Goal: Task Accomplishment & Management: Manage account settings

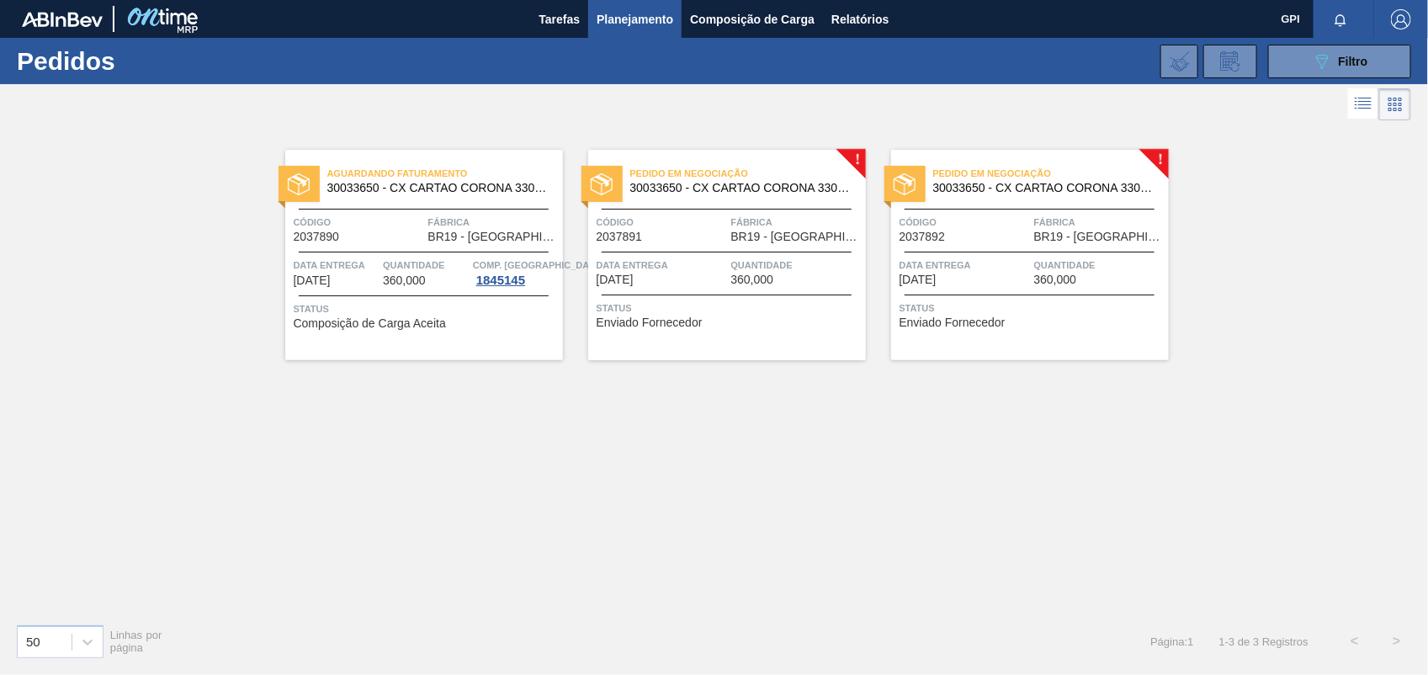
click at [635, 195] on div "Pedido em Negociação 30033650 - CX CARTAO CORONA 330 C6 NIV24" at bounding box center [727, 181] width 278 height 38
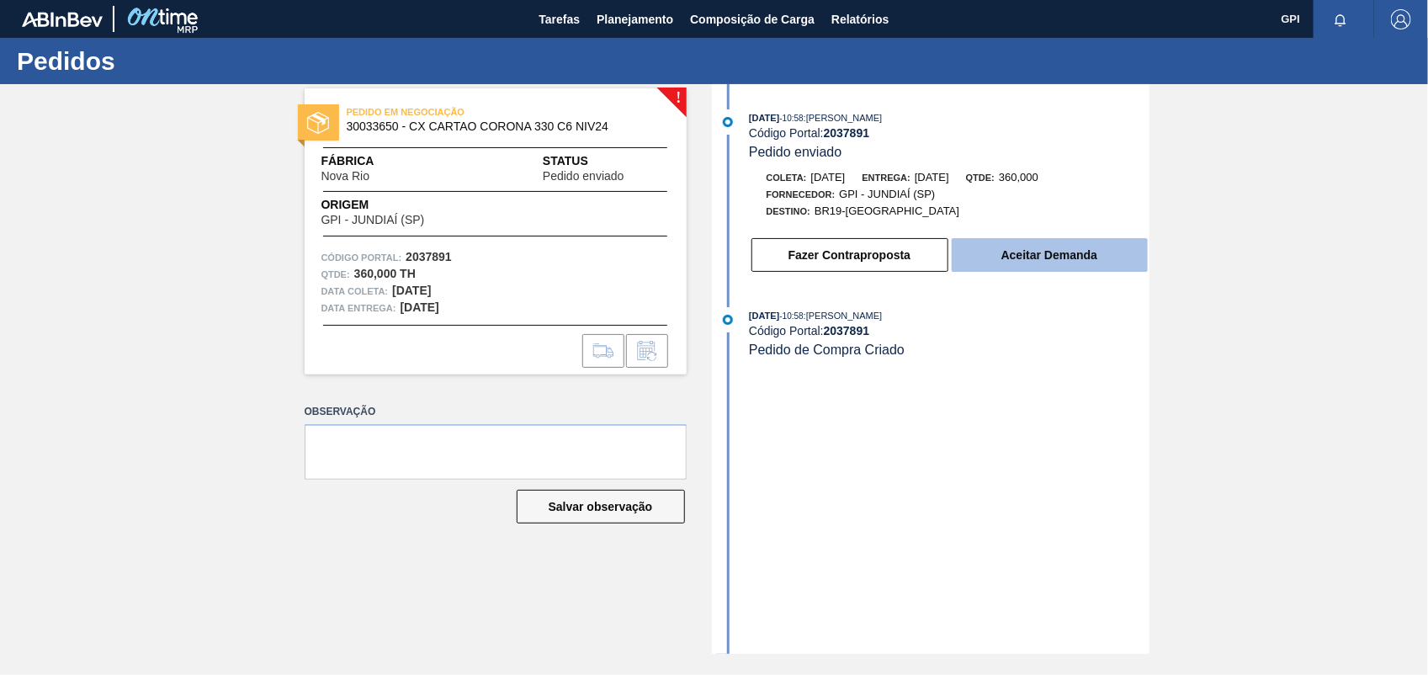
click at [1053, 270] on button "Aceitar Demanda" at bounding box center [1050, 255] width 196 height 34
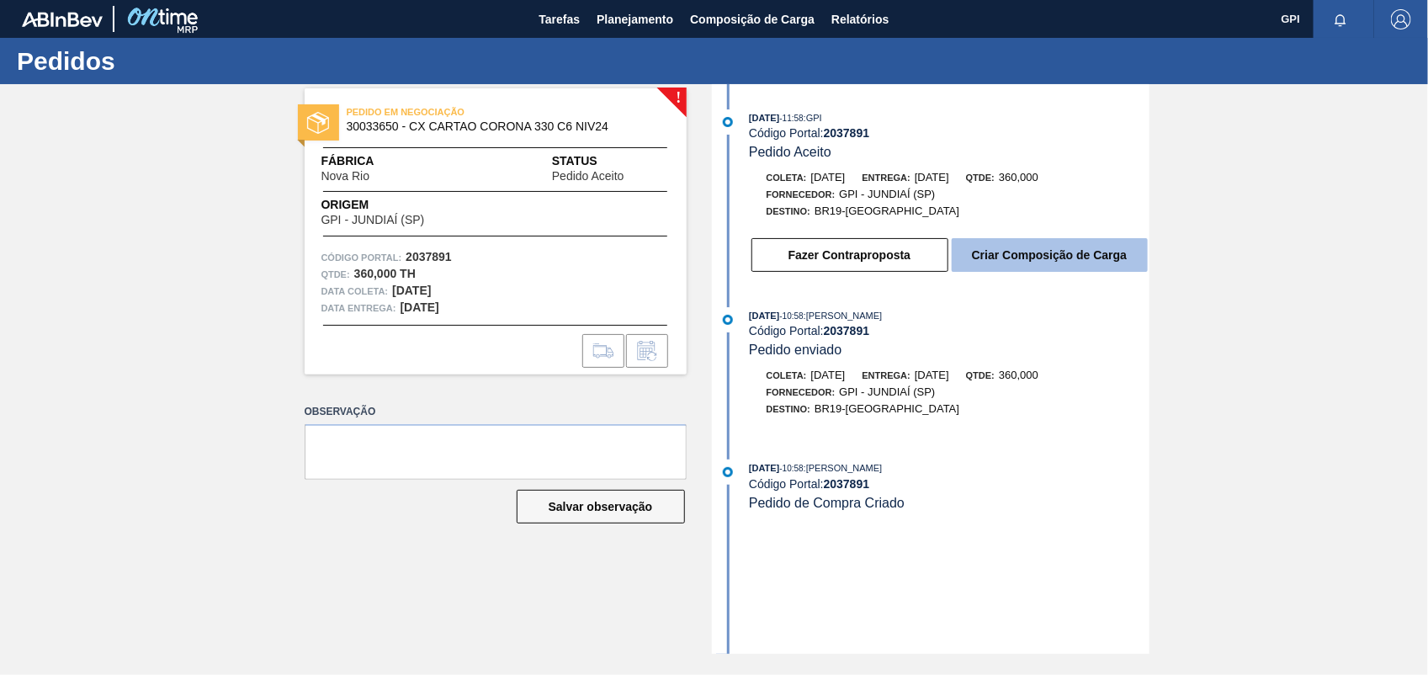
click at [1037, 250] on button "Criar Composição de Carga" at bounding box center [1050, 255] width 196 height 34
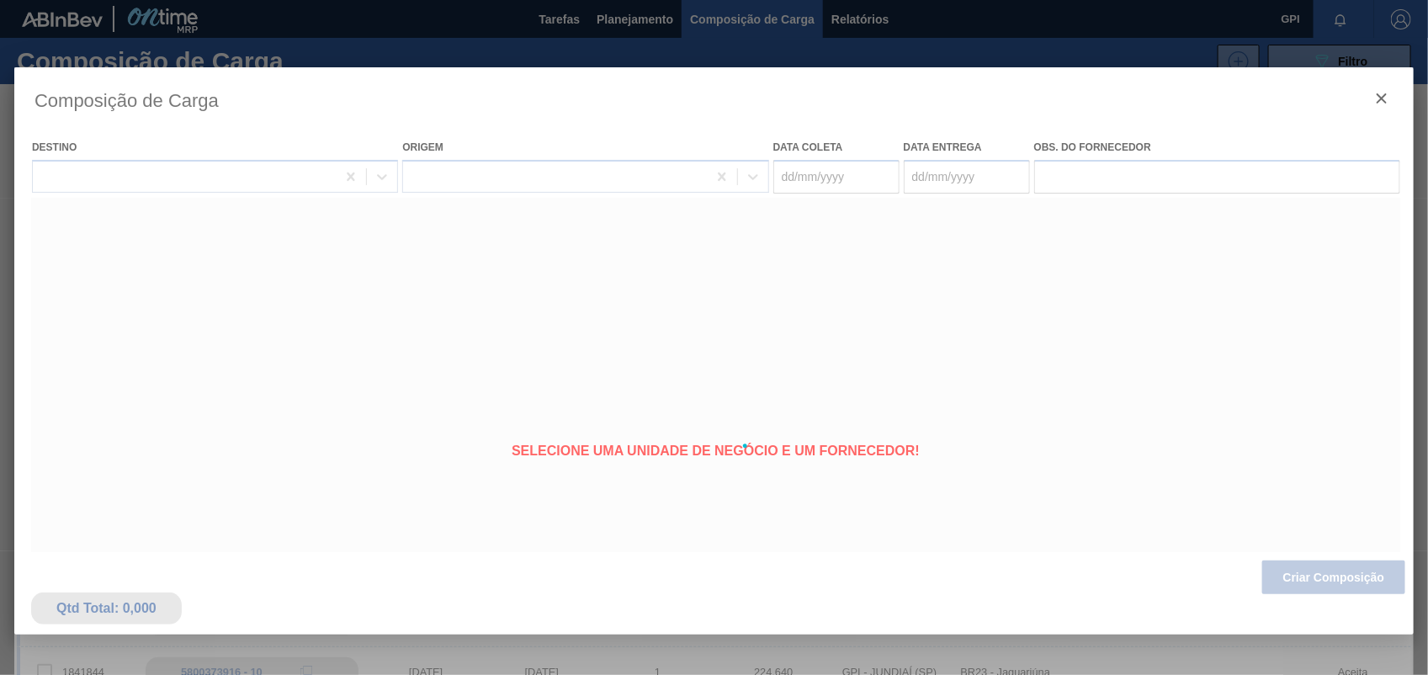
type coleta "11/10/2025"
type entrega "[DATE]"
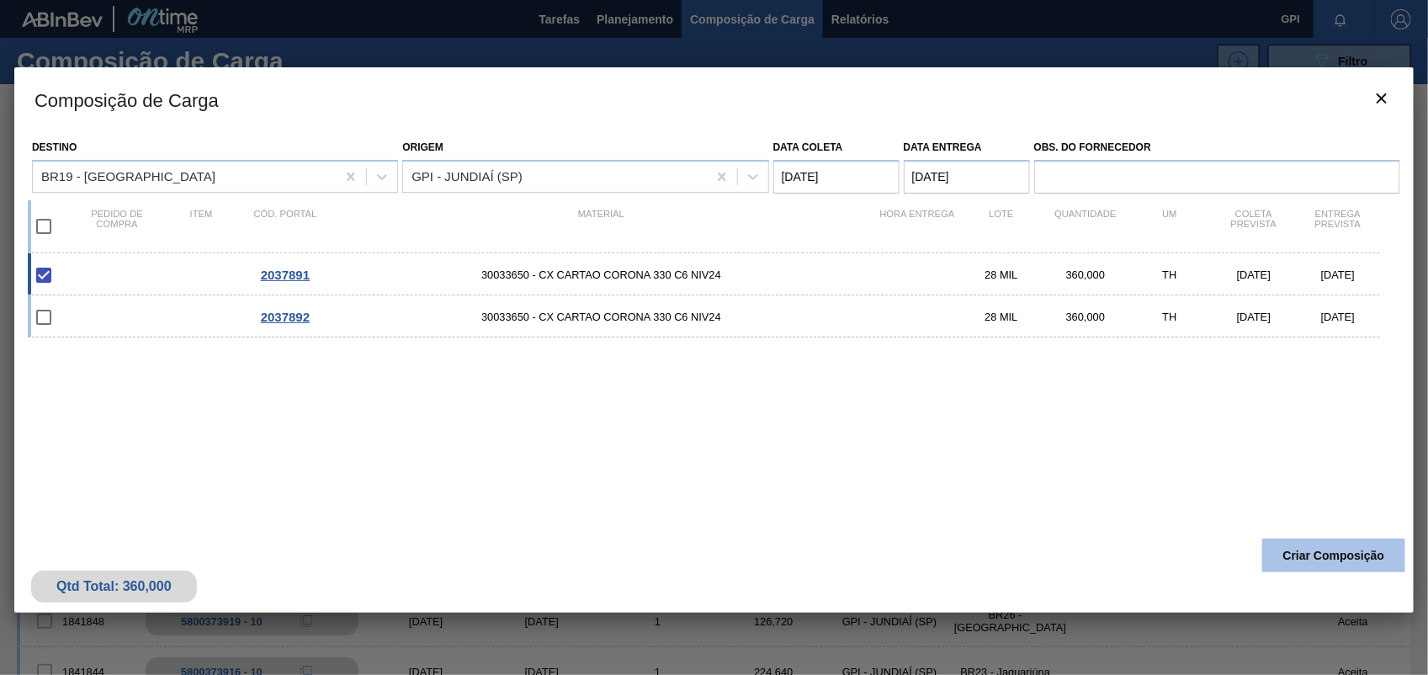
click at [1334, 562] on button "Criar Composição" at bounding box center [1333, 556] width 143 height 34
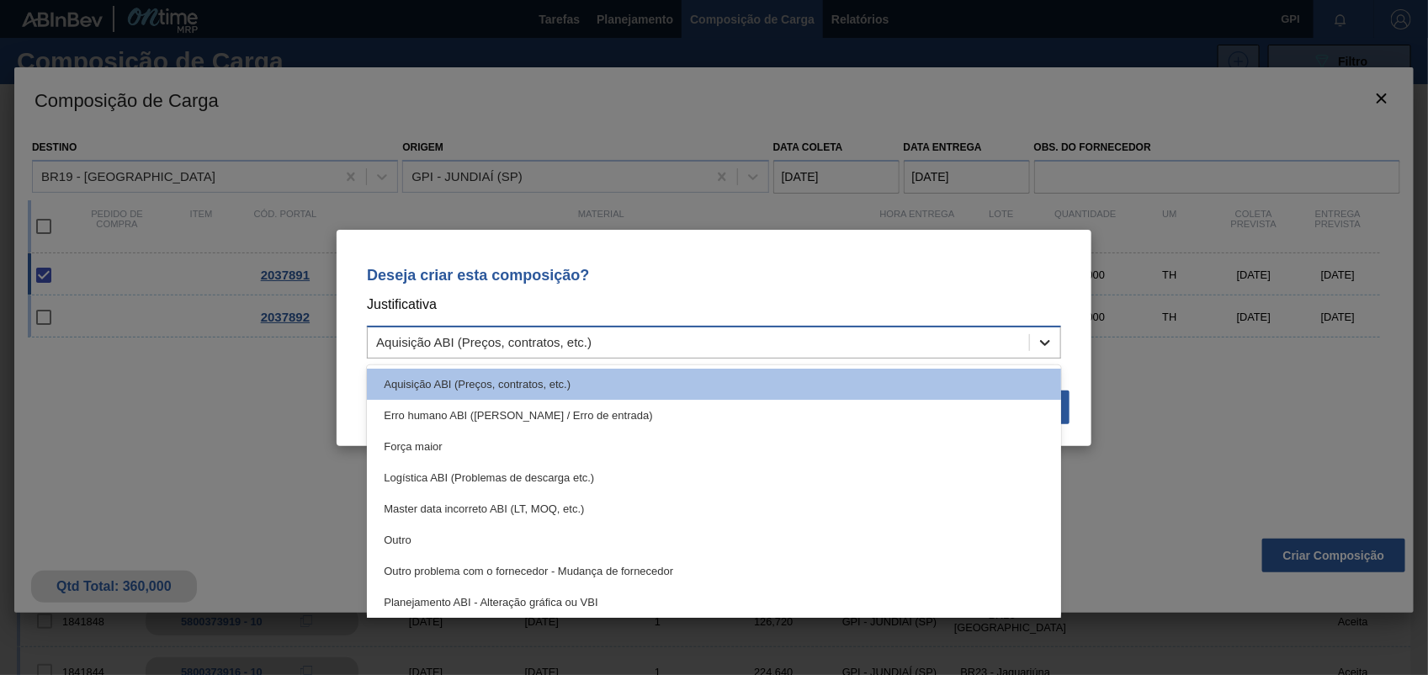
click at [1052, 342] on icon at bounding box center [1045, 342] width 17 height 17
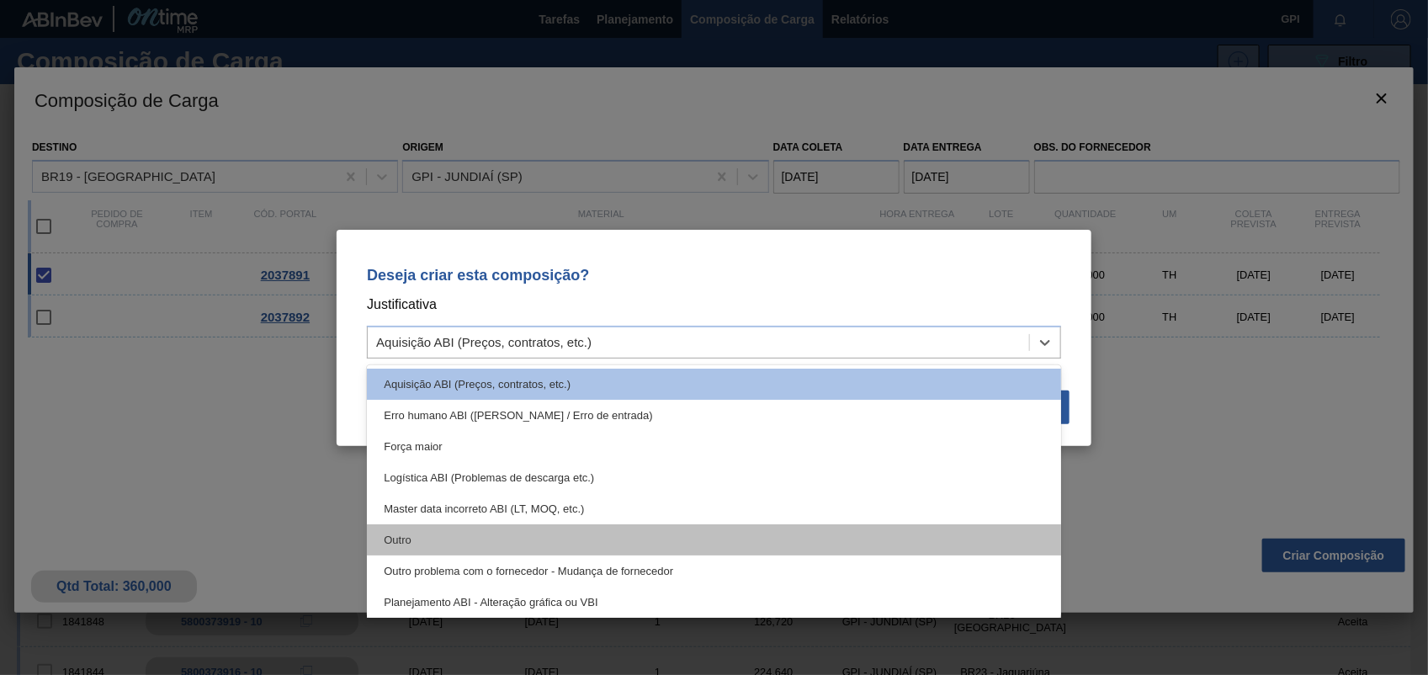
click at [435, 535] on div "Outro" at bounding box center [714, 539] width 694 height 31
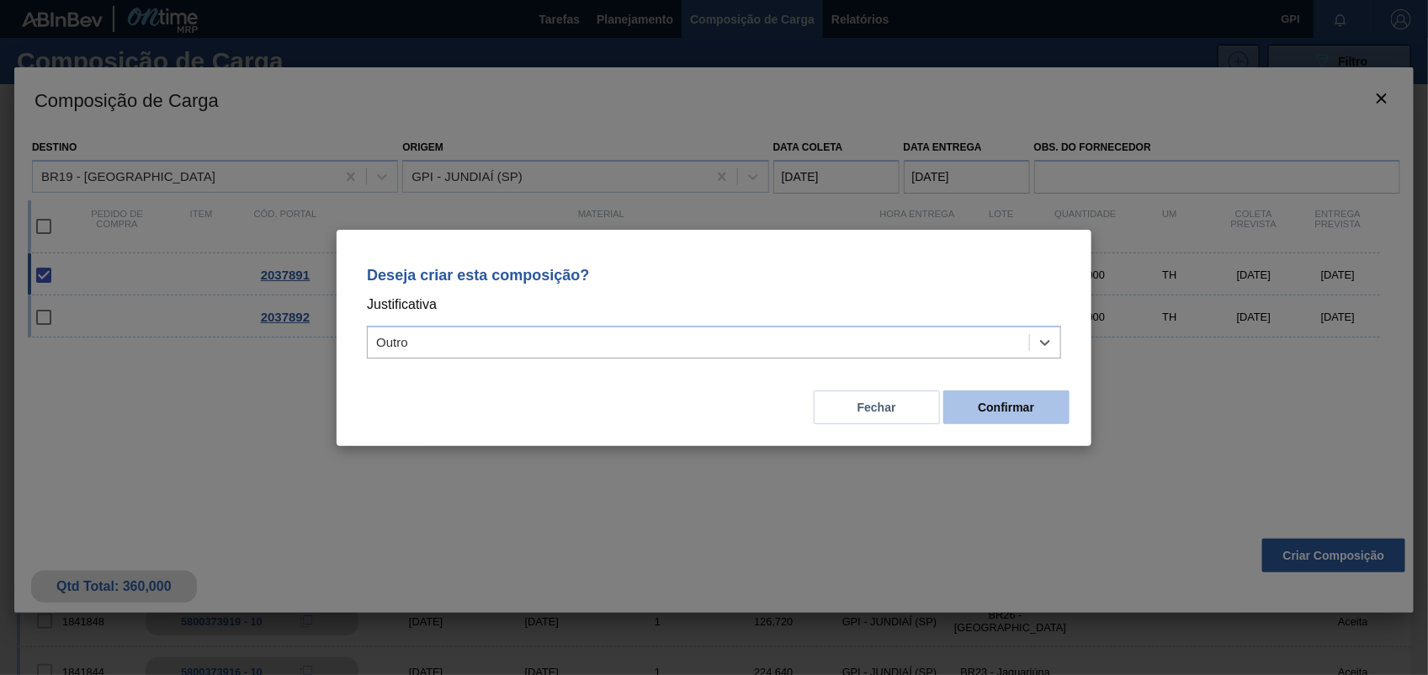
click at [949, 418] on button "Confirmar" at bounding box center [1006, 407] width 126 height 34
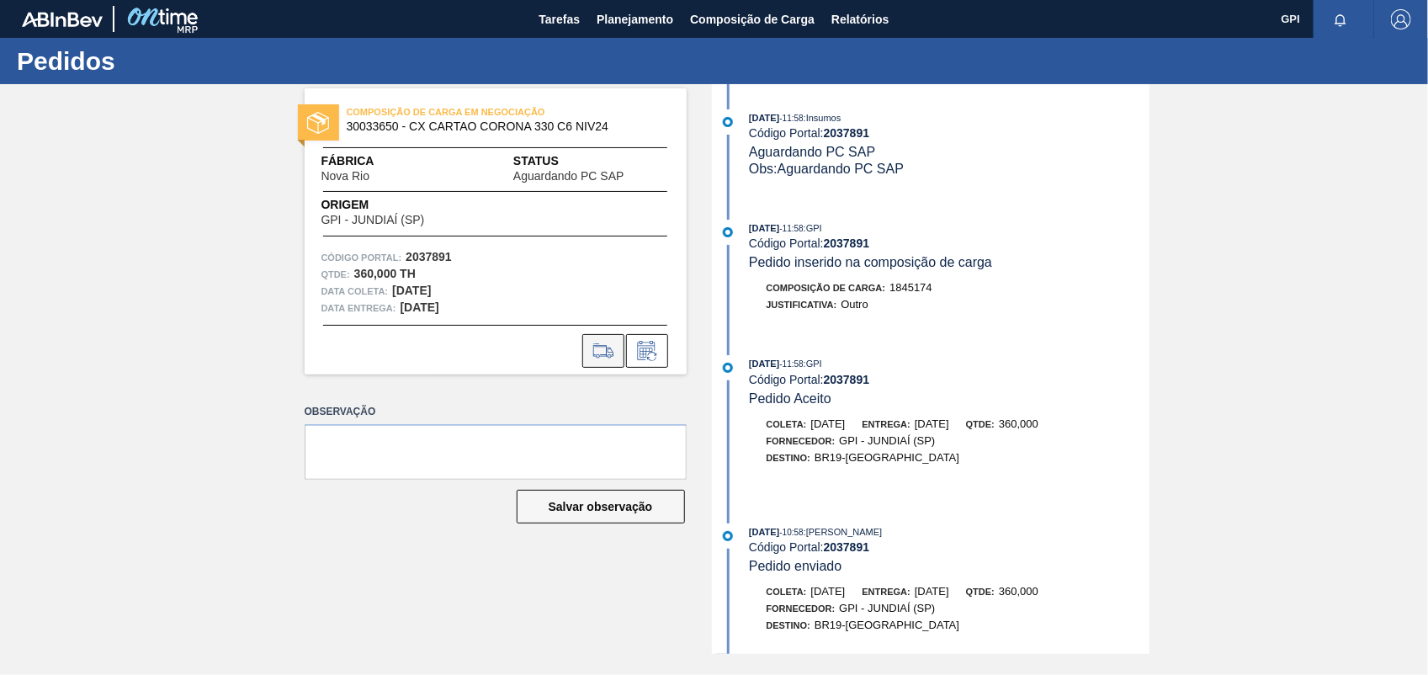
click at [586, 347] on button at bounding box center [603, 351] width 42 height 34
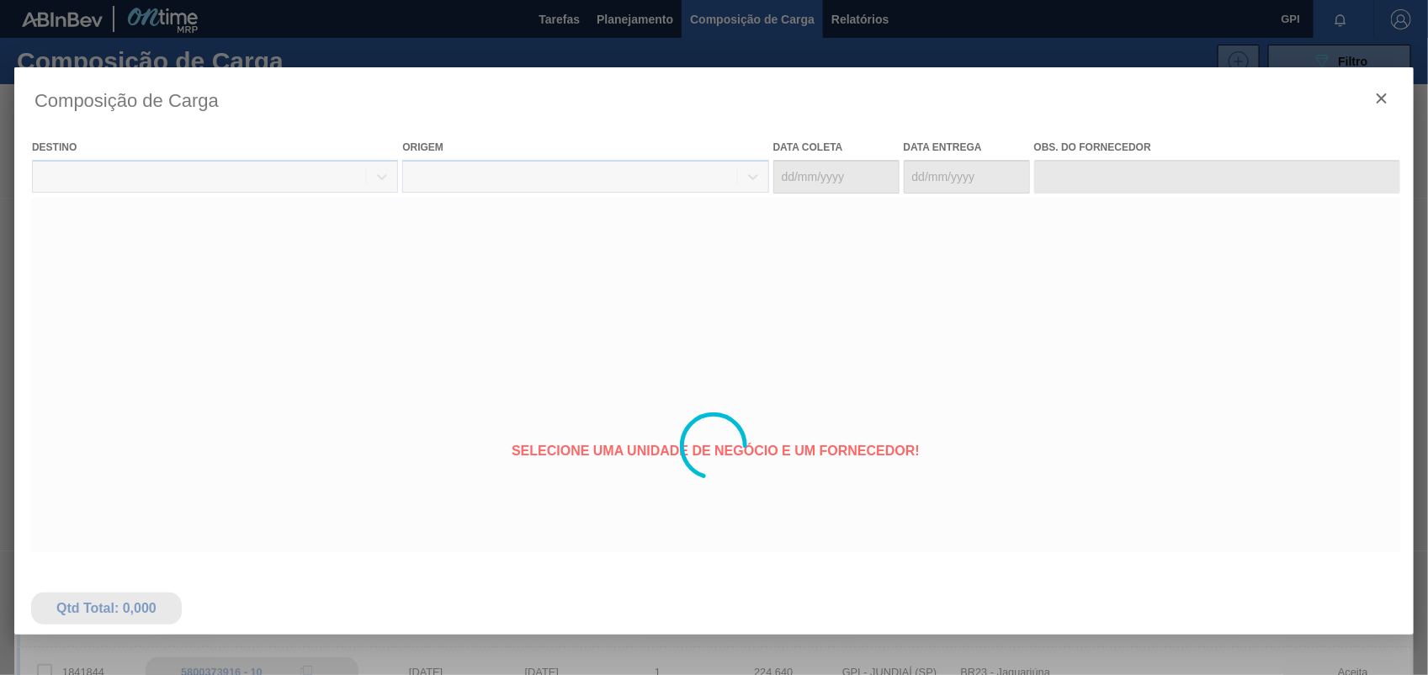
type coleta "11/10/2025"
type entrega "[DATE]"
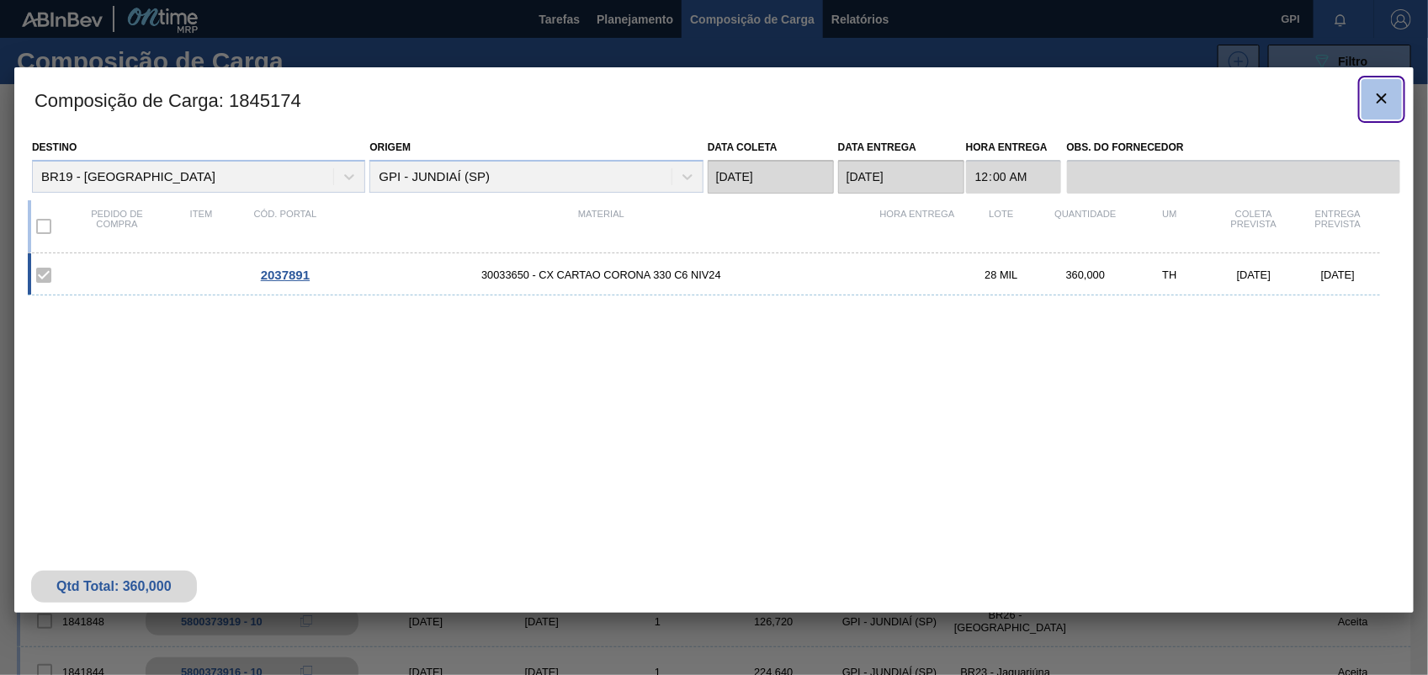
click at [1371, 102] on icon "botão de ícone" at bounding box center [1381, 98] width 20 height 20
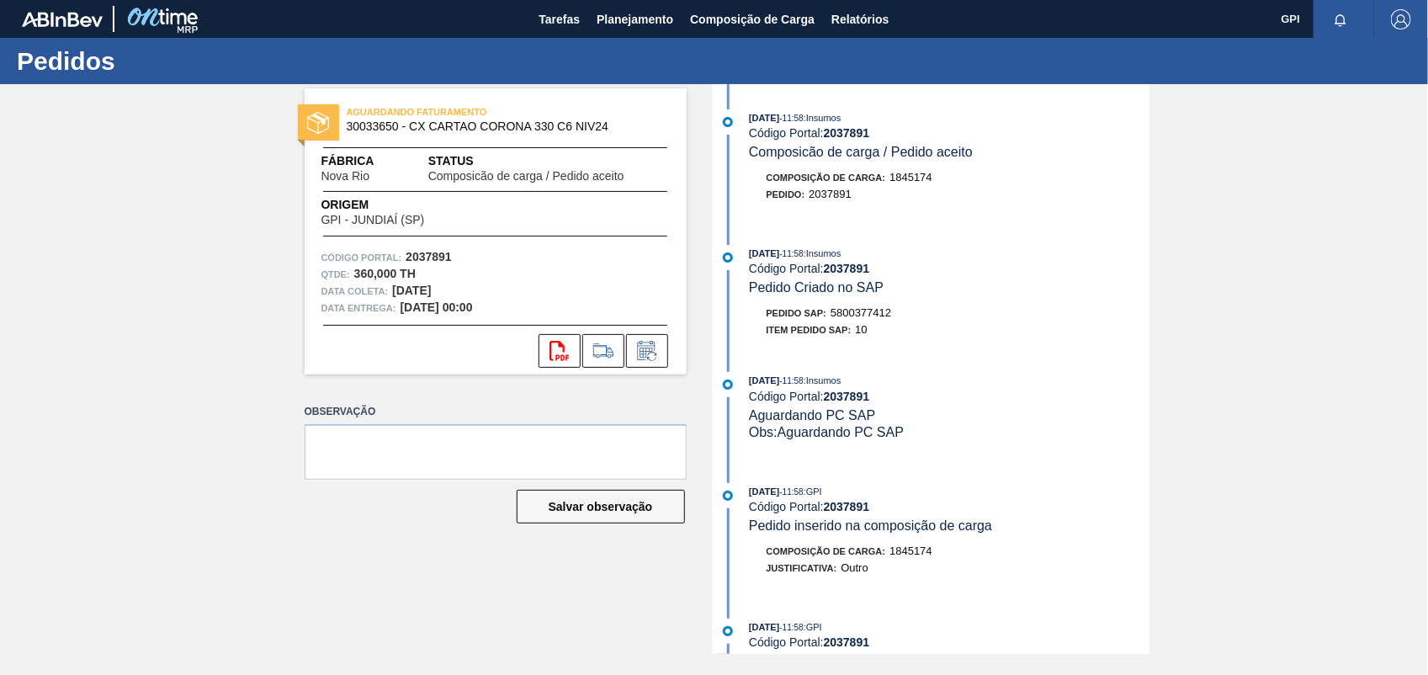
click at [871, 321] on div "Pedido SAP: 5800377412" at bounding box center [829, 313] width 125 height 17
copy span "5800377412"
click at [439, 263] on div "Código Portal: 2037891" at bounding box center [495, 257] width 348 height 17
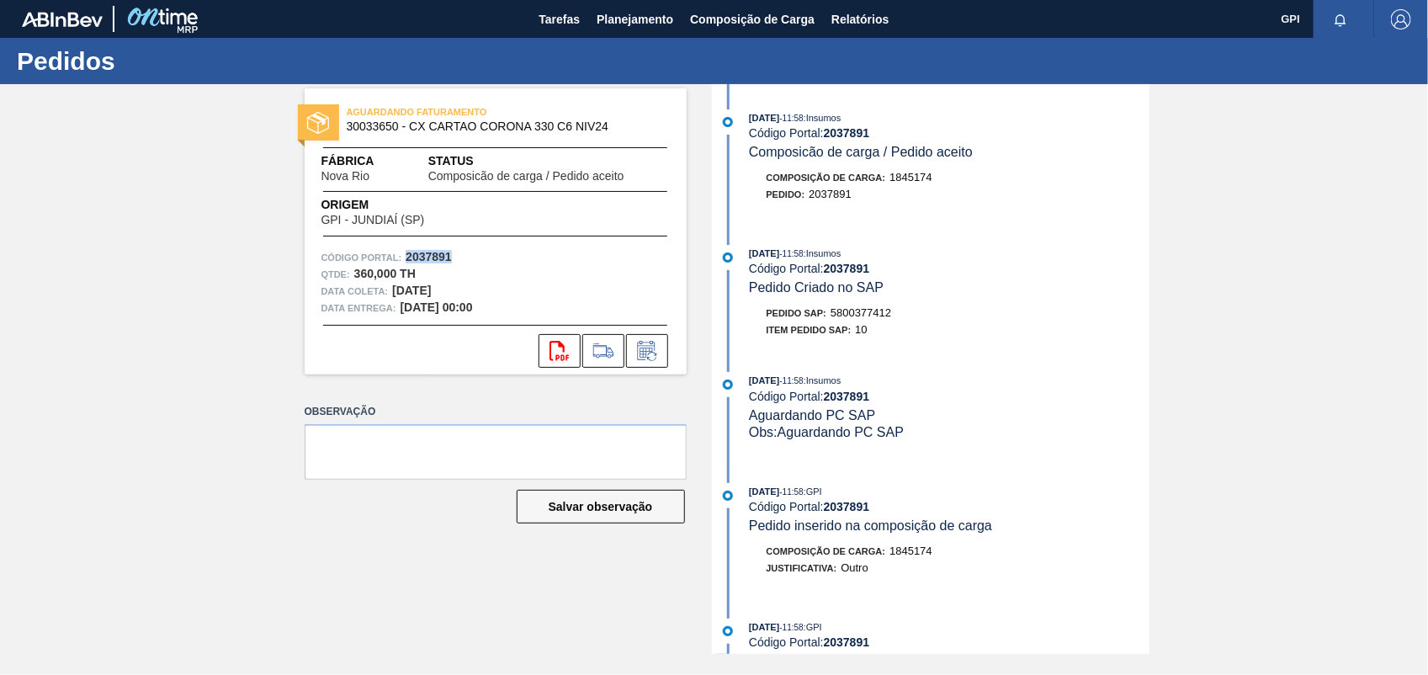
click at [439, 263] on div "Código Portal: 2037891" at bounding box center [495, 257] width 348 height 17
copy strong "2037891"
click at [531, 343] on div "svg{fill:#ff0000}" at bounding box center [496, 351] width 382 height 34
click at [548, 347] on button "svg{fill:#ff0000}" at bounding box center [560, 351] width 42 height 34
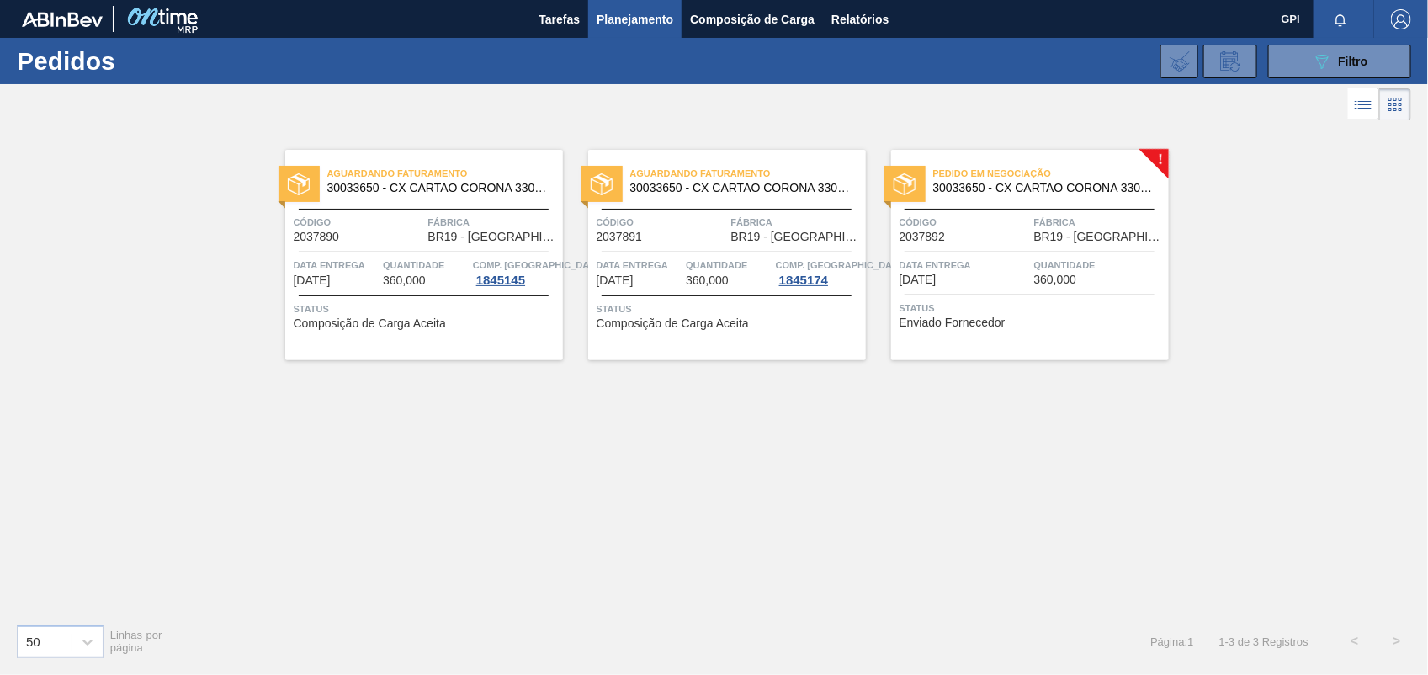
click at [962, 230] on span "Código" at bounding box center [964, 222] width 130 height 17
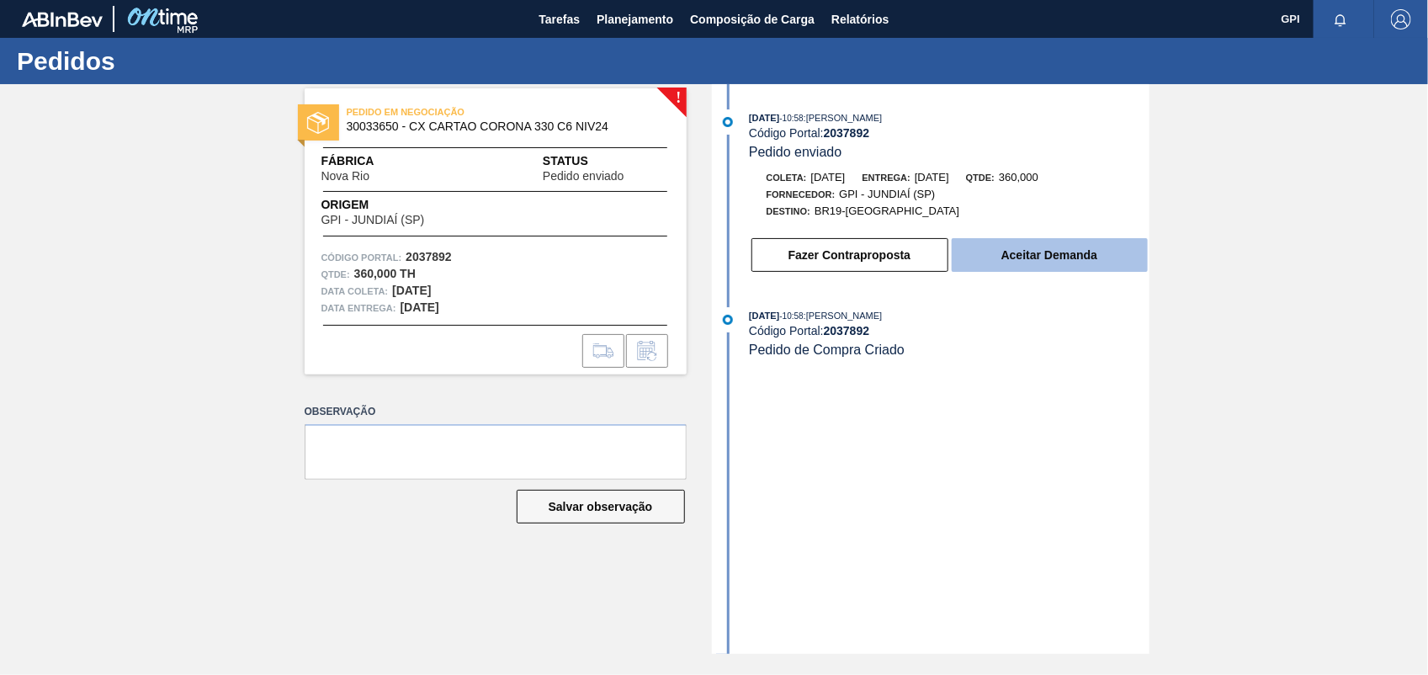
click at [1025, 249] on button "Aceitar Demanda" at bounding box center [1050, 255] width 196 height 34
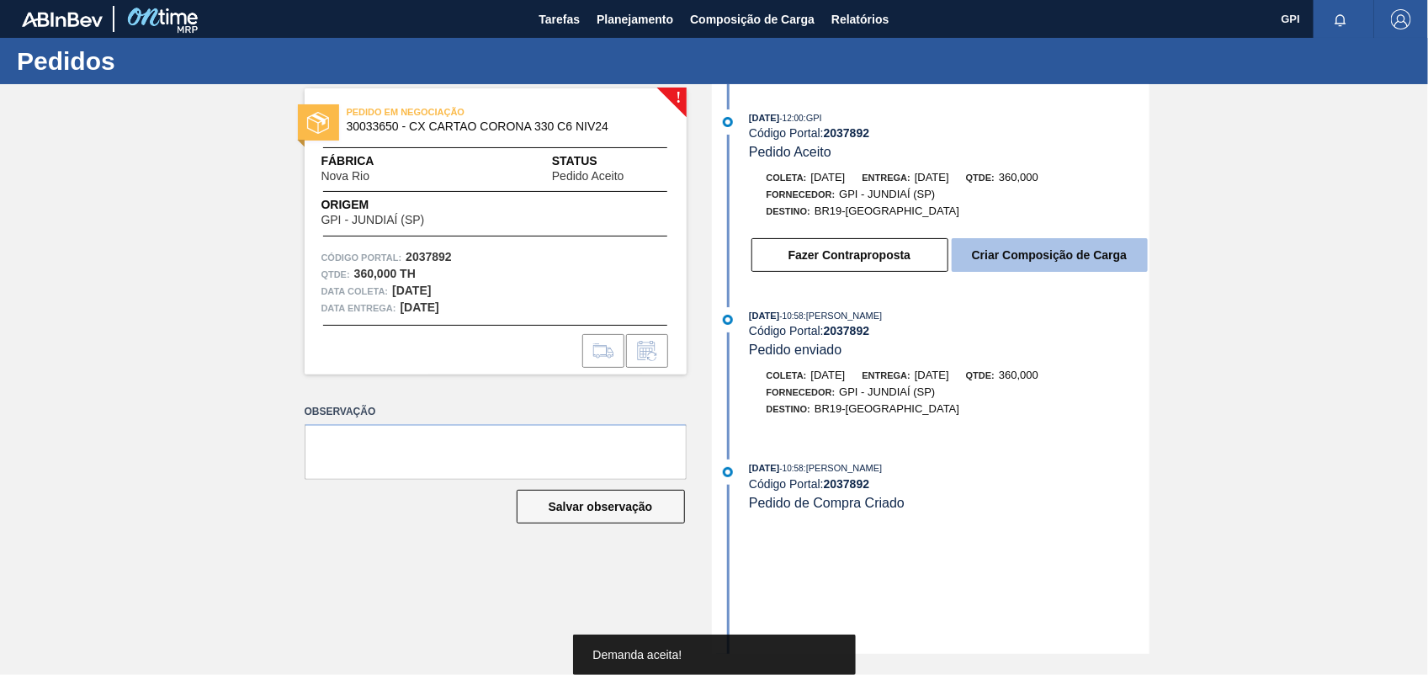
click at [1062, 266] on button "Criar Composição de Carga" at bounding box center [1050, 255] width 196 height 34
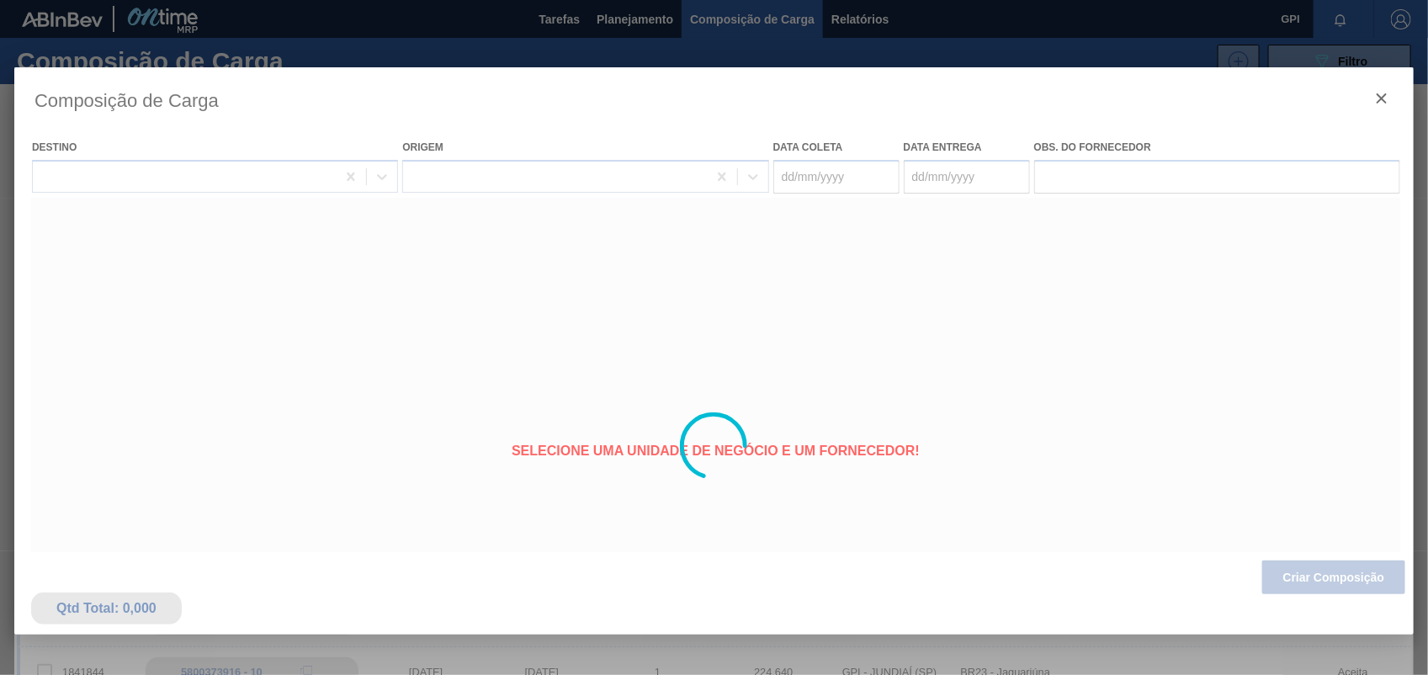
type coleta "[DATE]"
type entrega "15/10/2025"
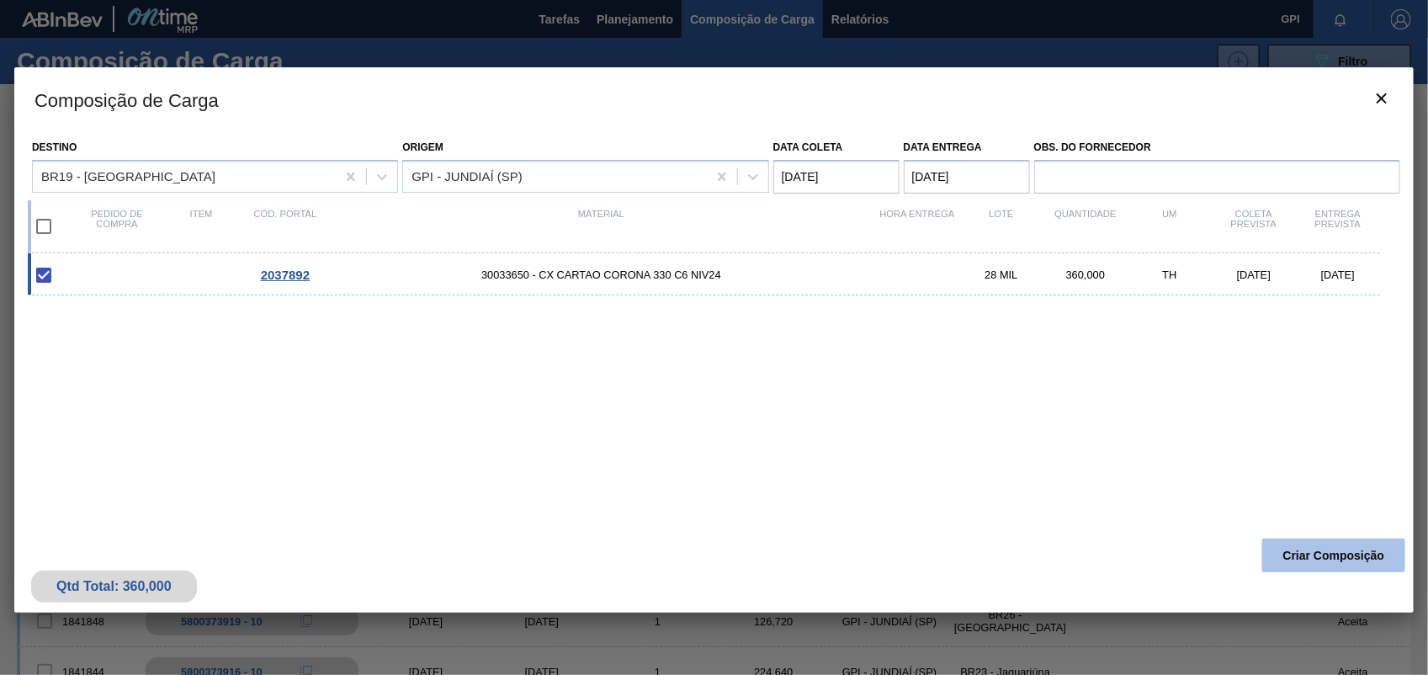
click at [1349, 558] on button "Criar Composição" at bounding box center [1333, 556] width 143 height 34
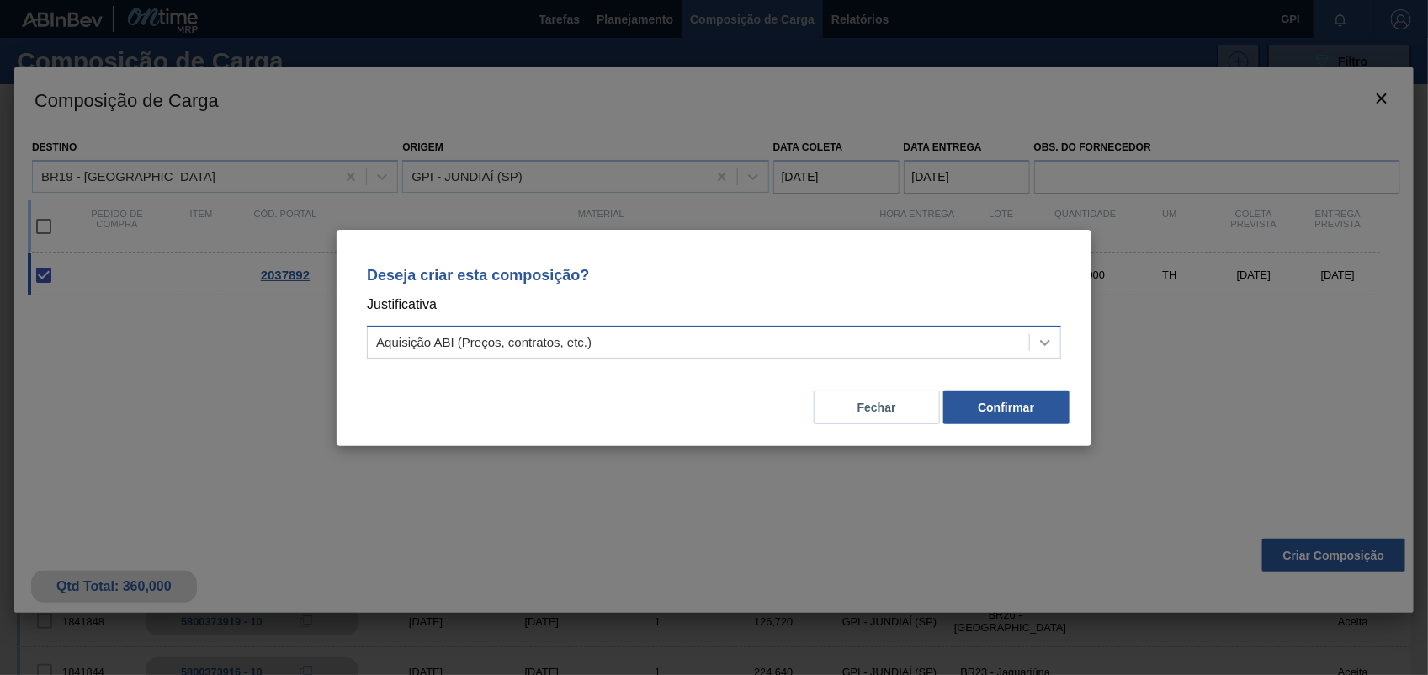
click at [1045, 338] on icon at bounding box center [1045, 342] width 17 height 17
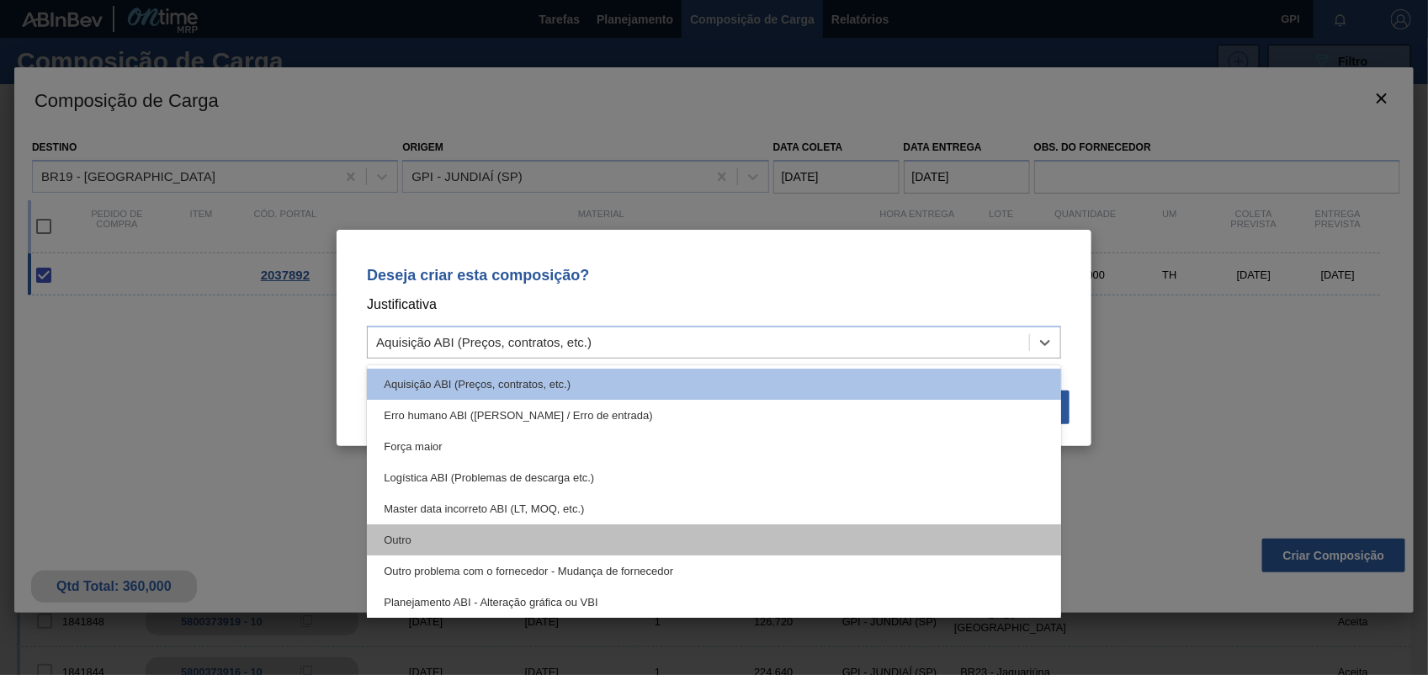
click at [413, 535] on div "Outro" at bounding box center [714, 539] width 694 height 31
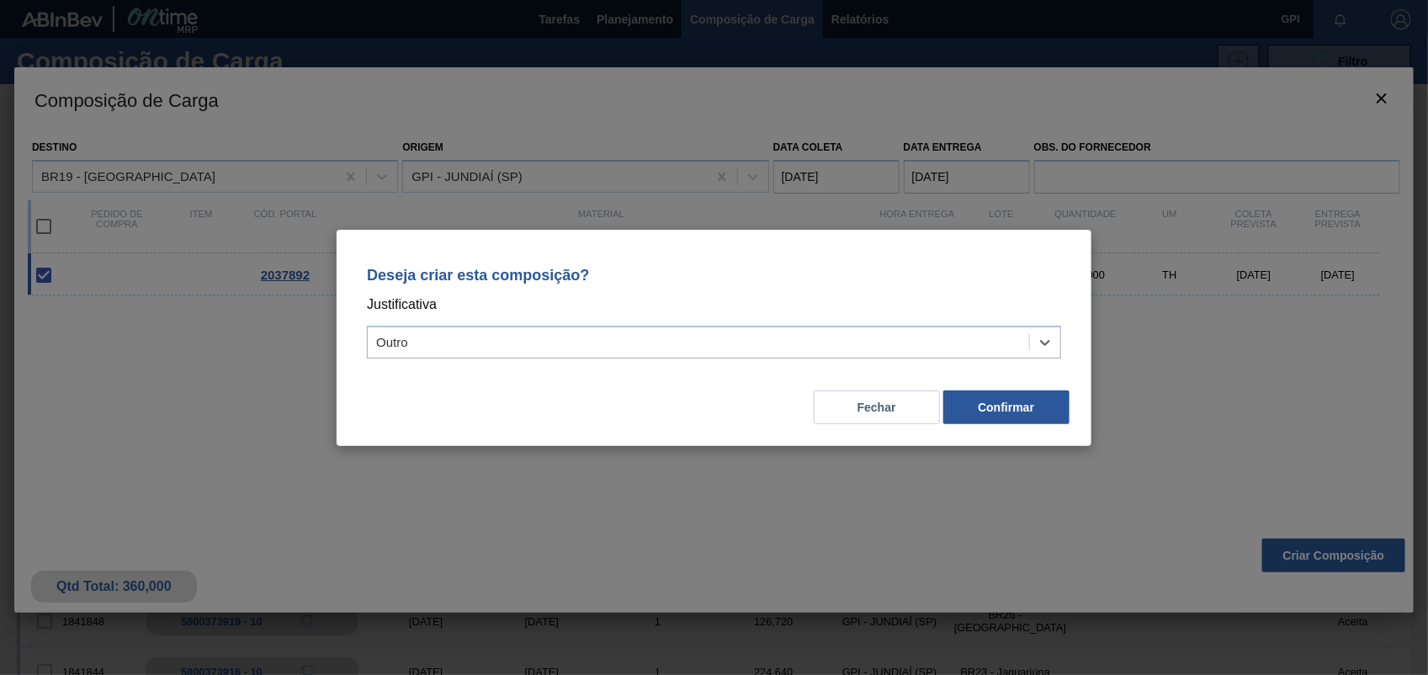
click at [1007, 380] on div "Fechar Confirmar" at bounding box center [714, 397] width 714 height 57
click at [1011, 396] on button "Confirmar" at bounding box center [1006, 407] width 126 height 34
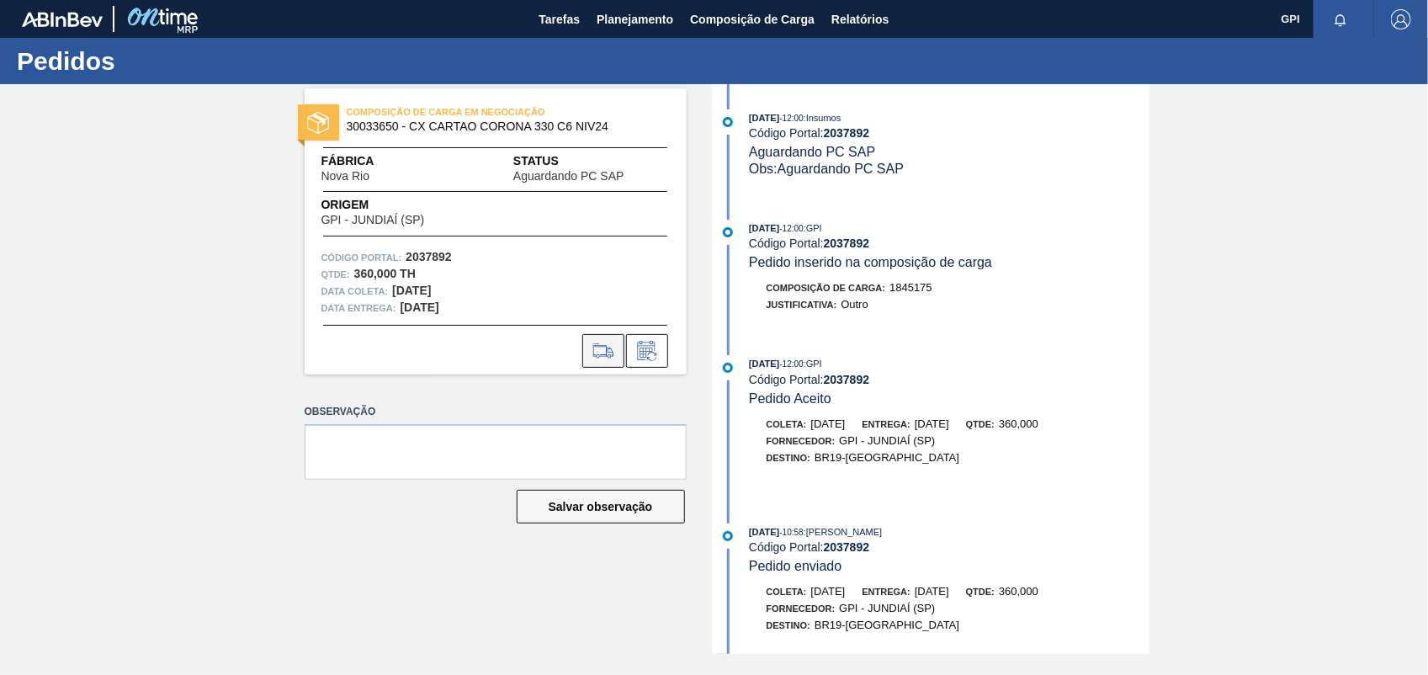
click at [615, 358] on icon at bounding box center [603, 351] width 27 height 20
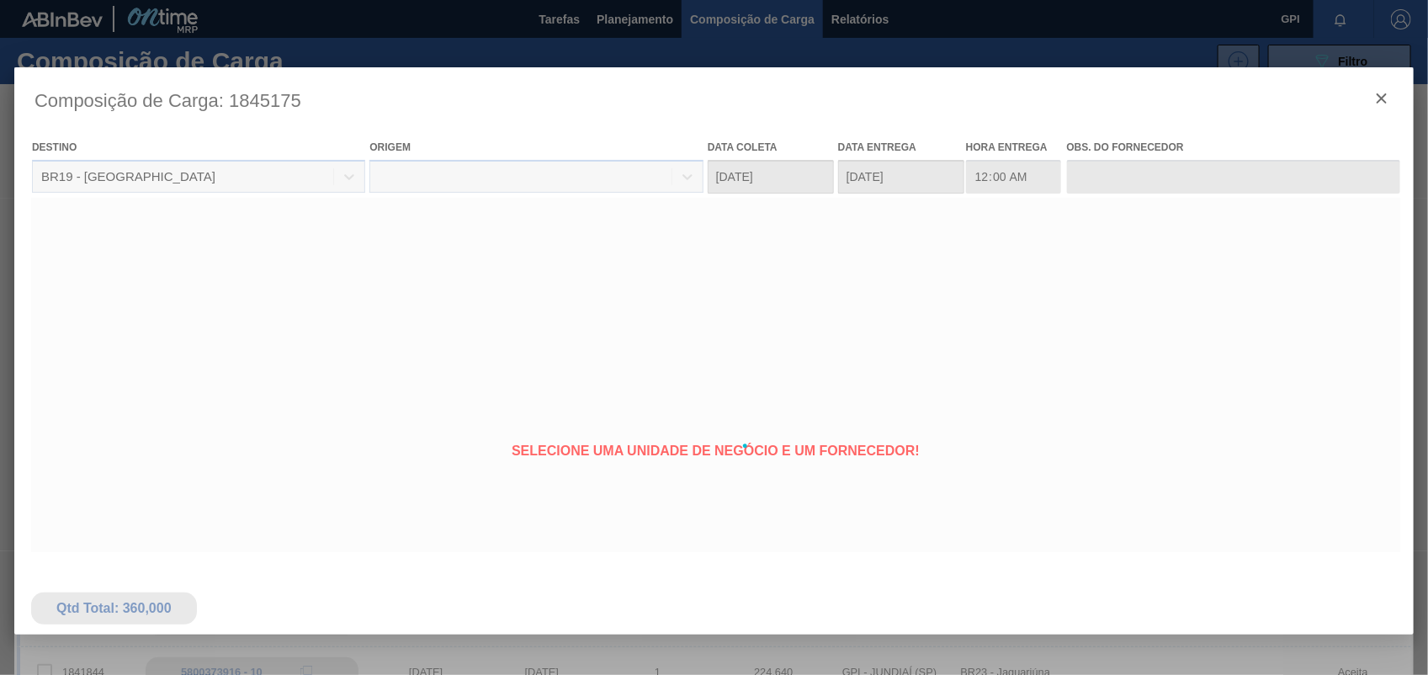
type coleta "[DATE]"
type entrega "15/10/2025"
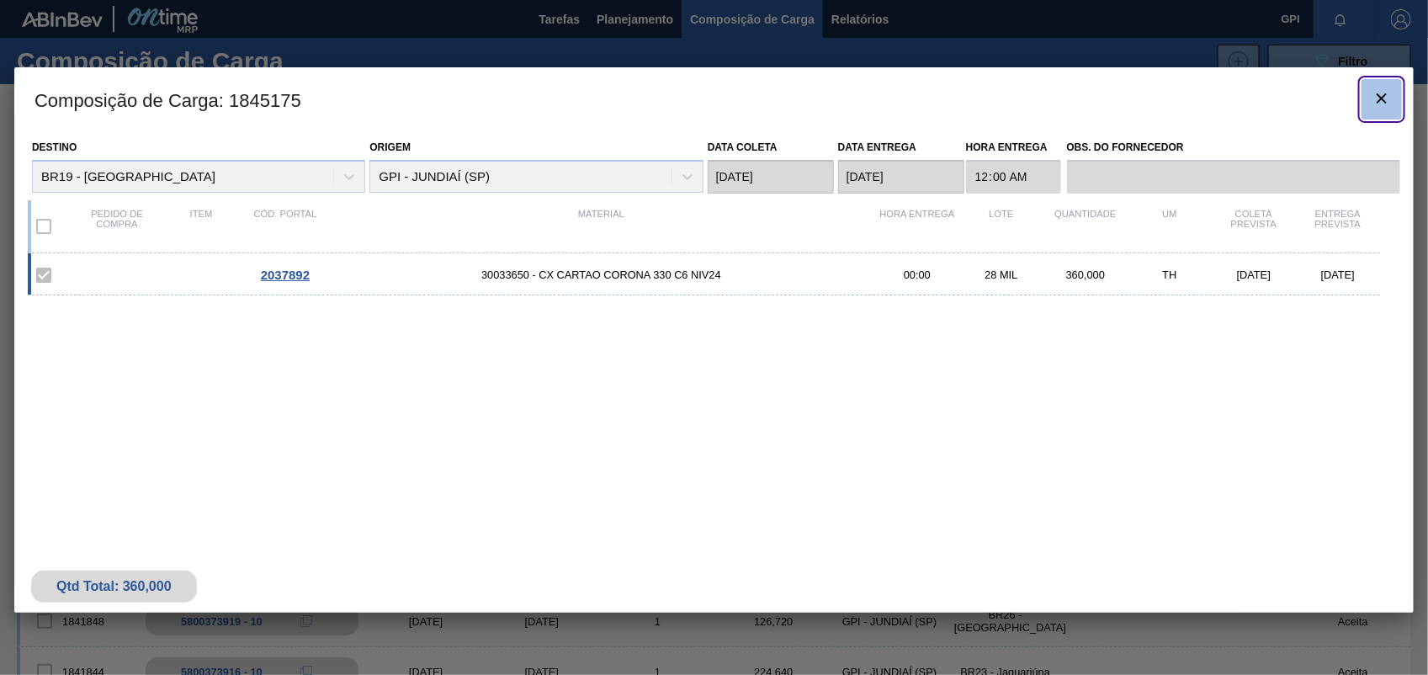
click at [1390, 93] on icon "botão de ícone" at bounding box center [1381, 98] width 20 height 20
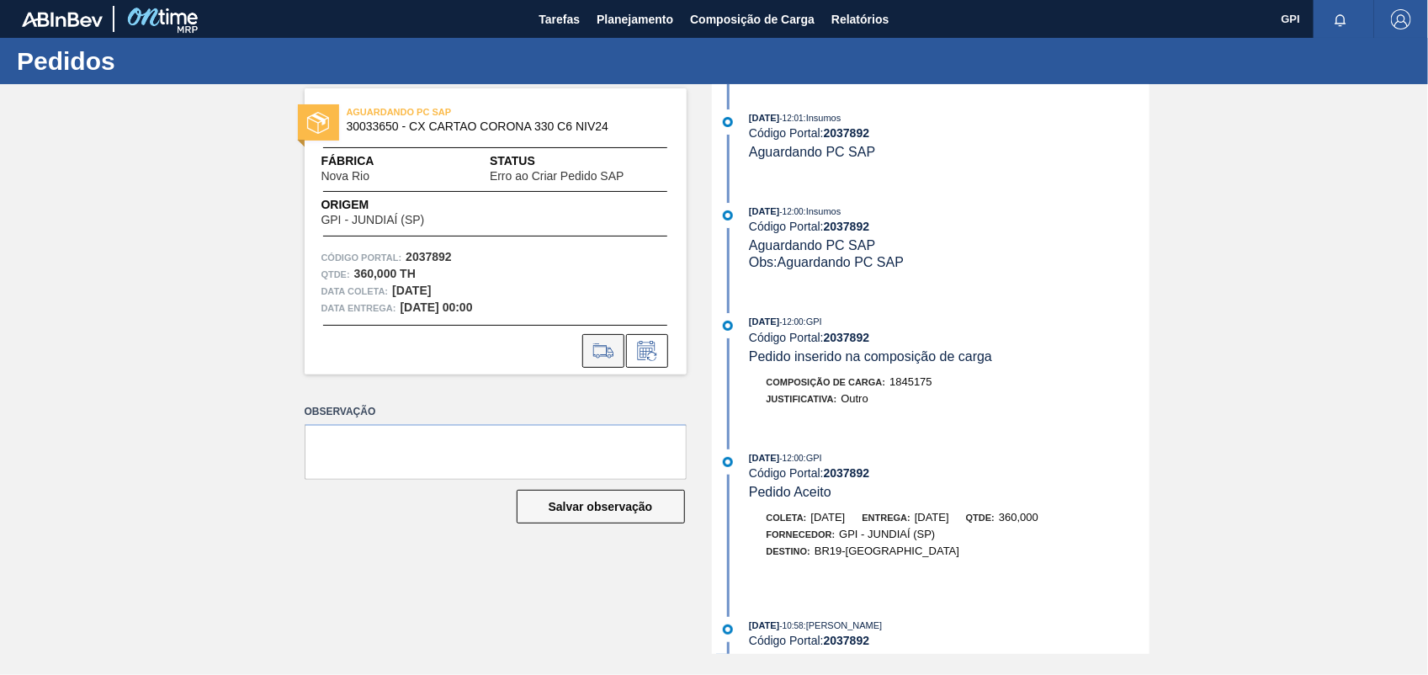
click at [613, 356] on icon at bounding box center [603, 351] width 27 height 20
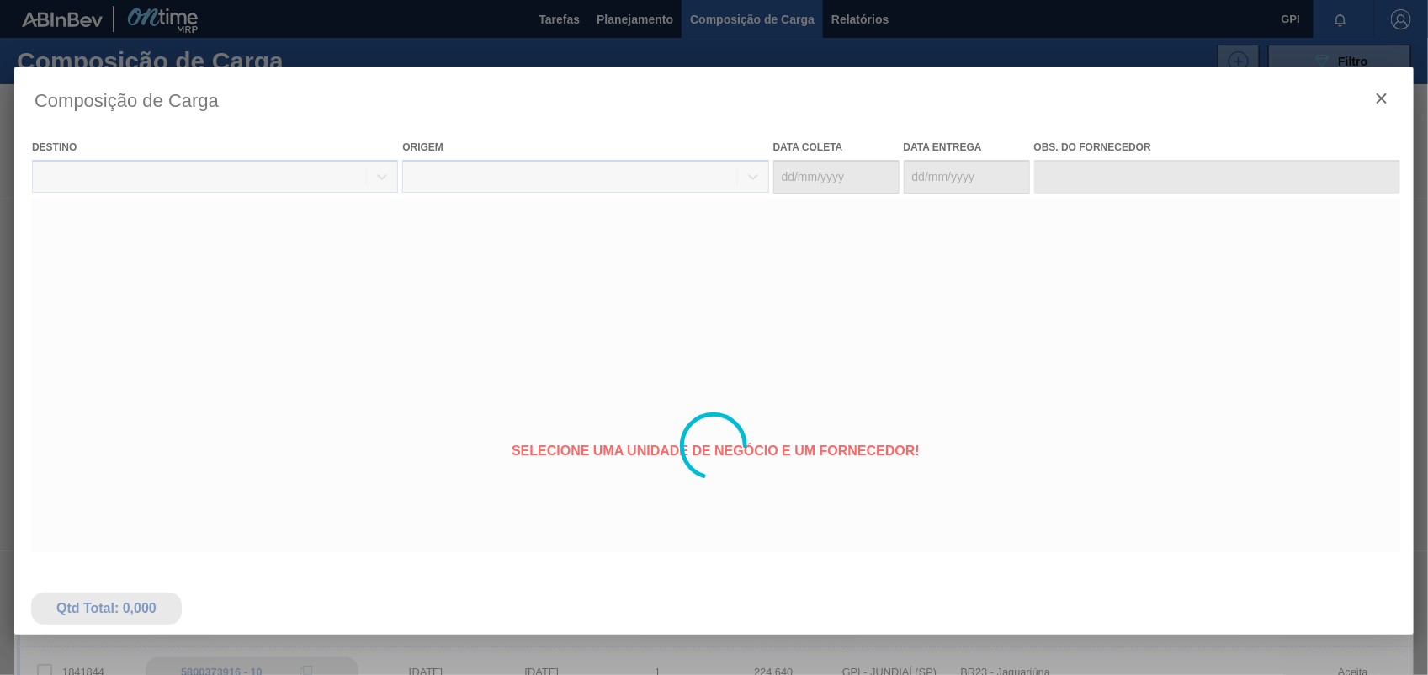
type coleta "[DATE]"
type entrega "15/10/2025"
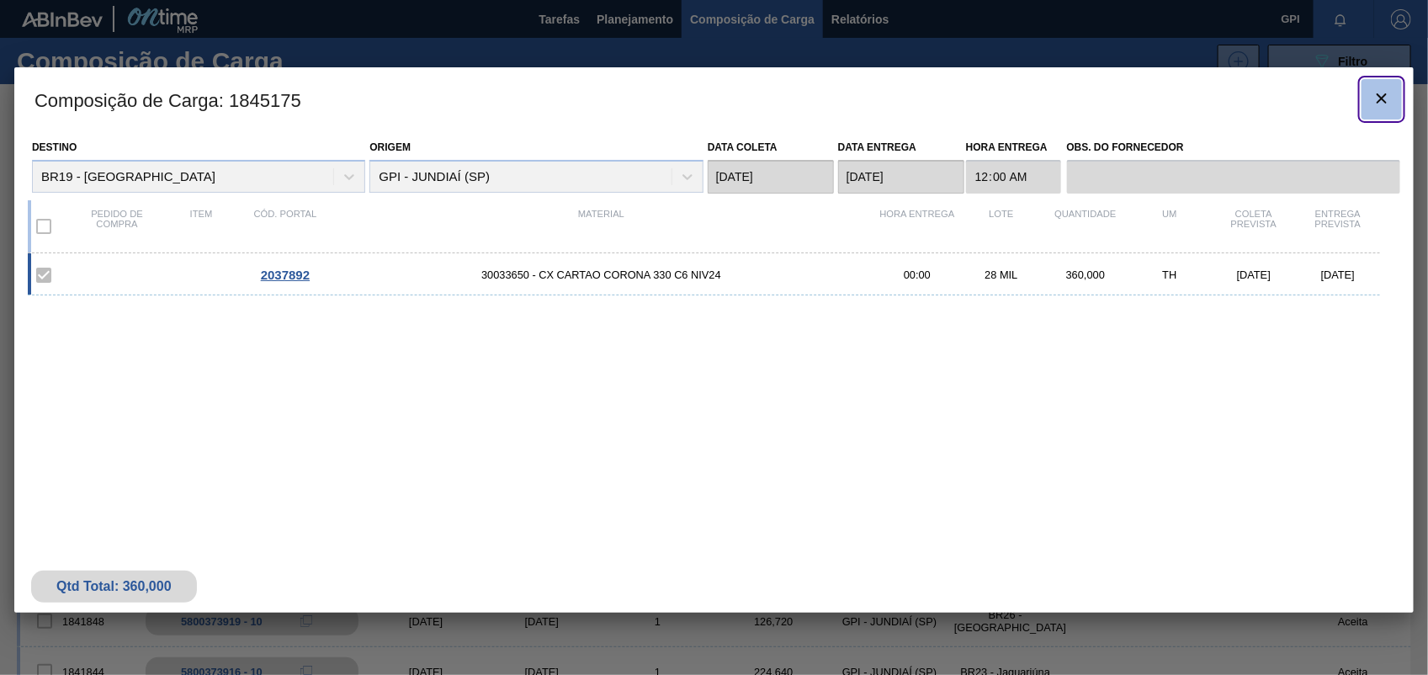
click at [1386, 98] on icon "botão de ícone" at bounding box center [1381, 98] width 20 height 20
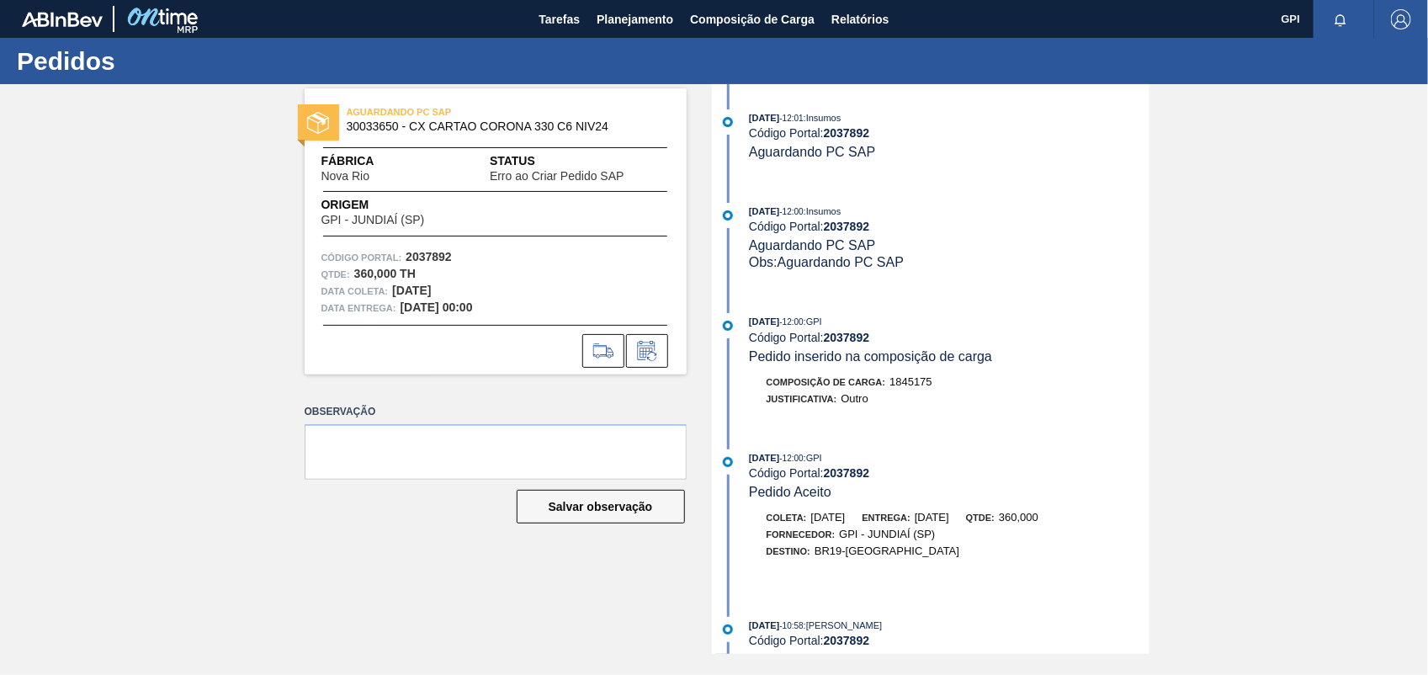
click at [602, 321] on div "AGUARDANDO PC SAP 30033650 - CX CARTAO CORONA 330 C6 NIV24 Fábrica Nova Rio Sta…" at bounding box center [496, 231] width 382 height 286
click at [589, 334] on button at bounding box center [603, 351] width 42 height 34
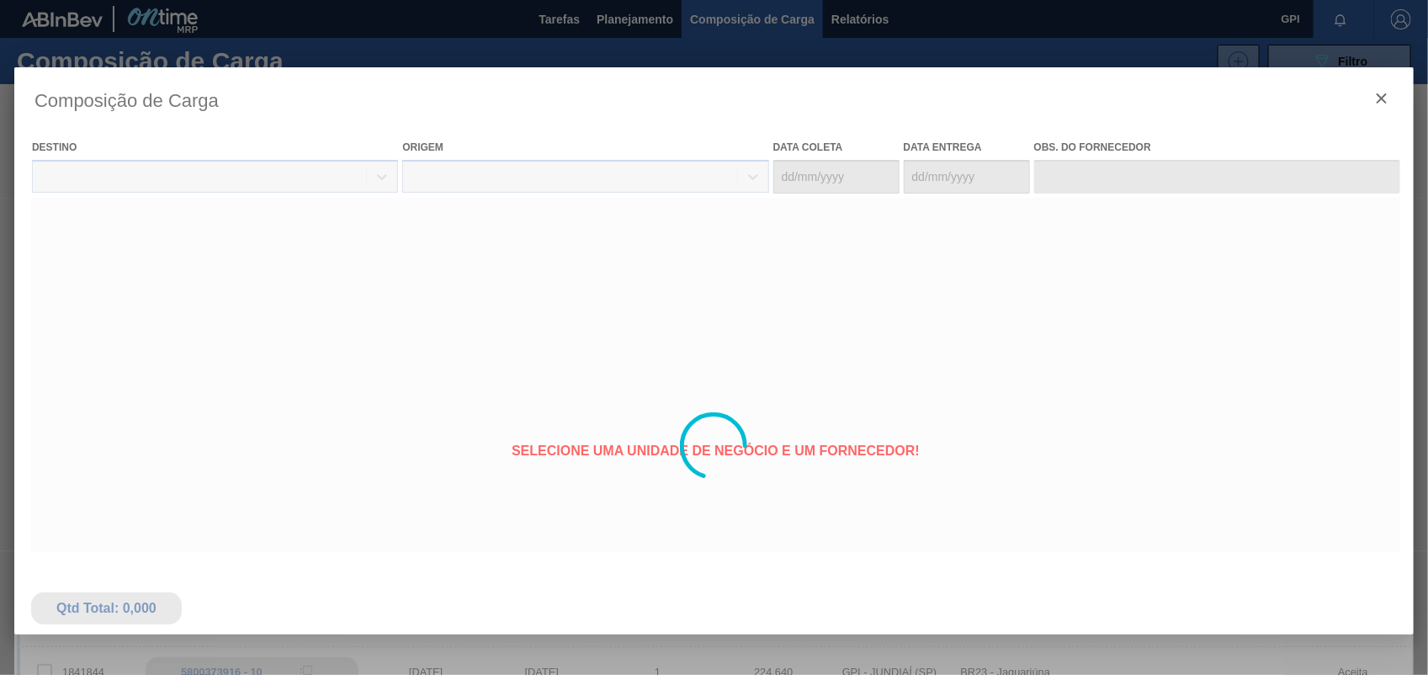
type coleta "[DATE]"
type entrega "15/10/2025"
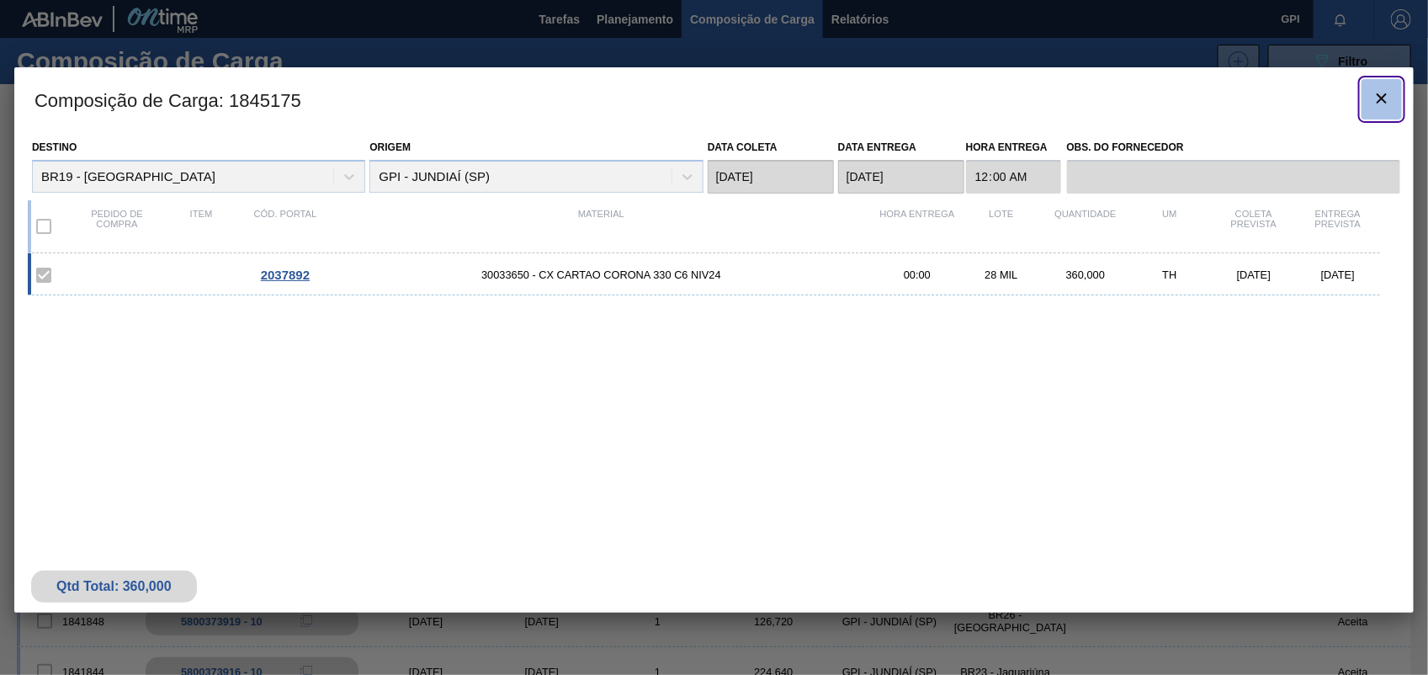
click at [1393, 94] on button "botão de ícone" at bounding box center [1381, 99] width 40 height 40
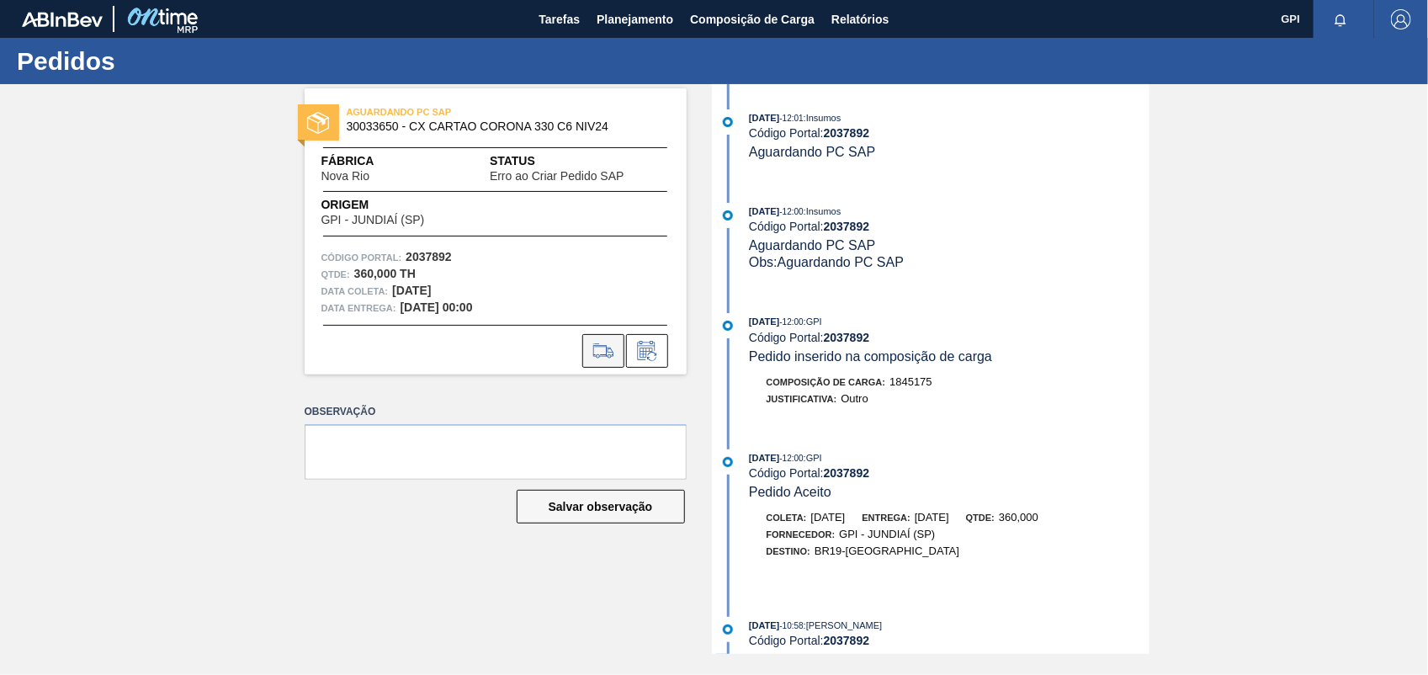
click at [596, 352] on icon at bounding box center [603, 351] width 27 height 20
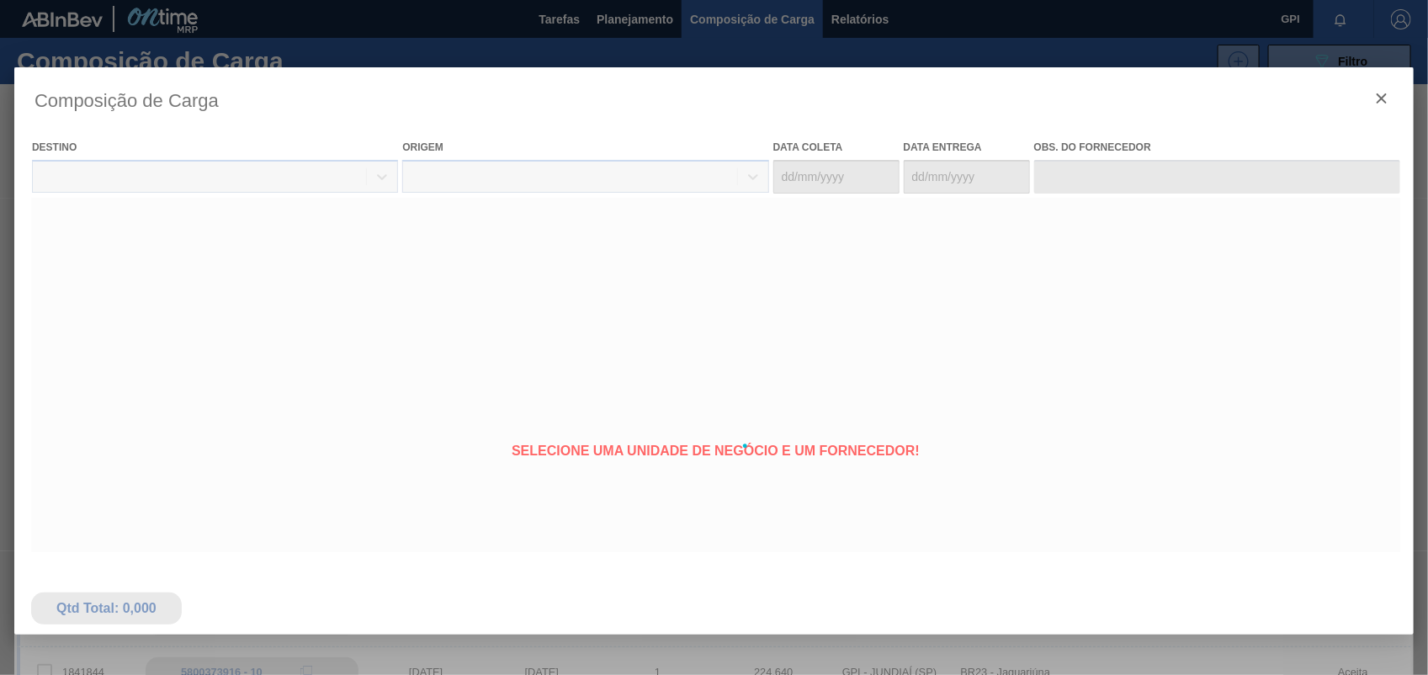
type coleta "[DATE]"
type entrega "15/10/2025"
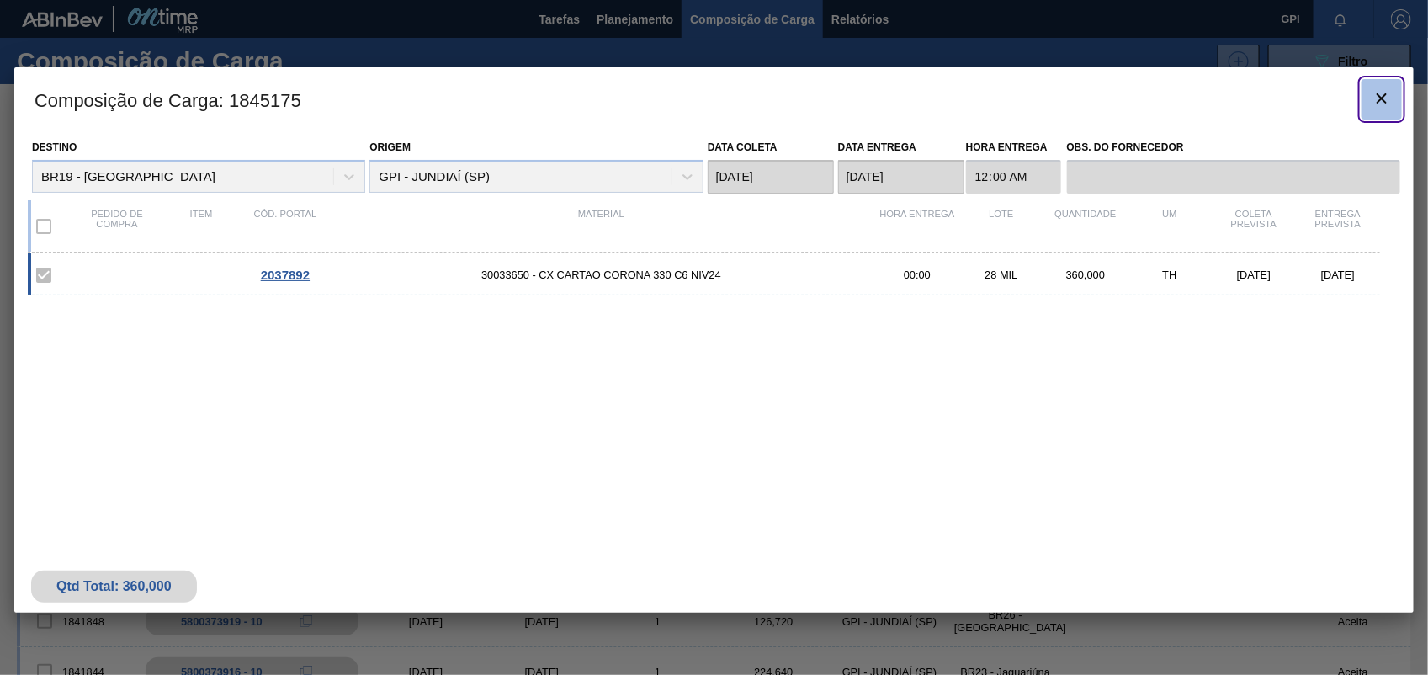
click at [1388, 103] on icon "botão de ícone" at bounding box center [1381, 98] width 20 height 20
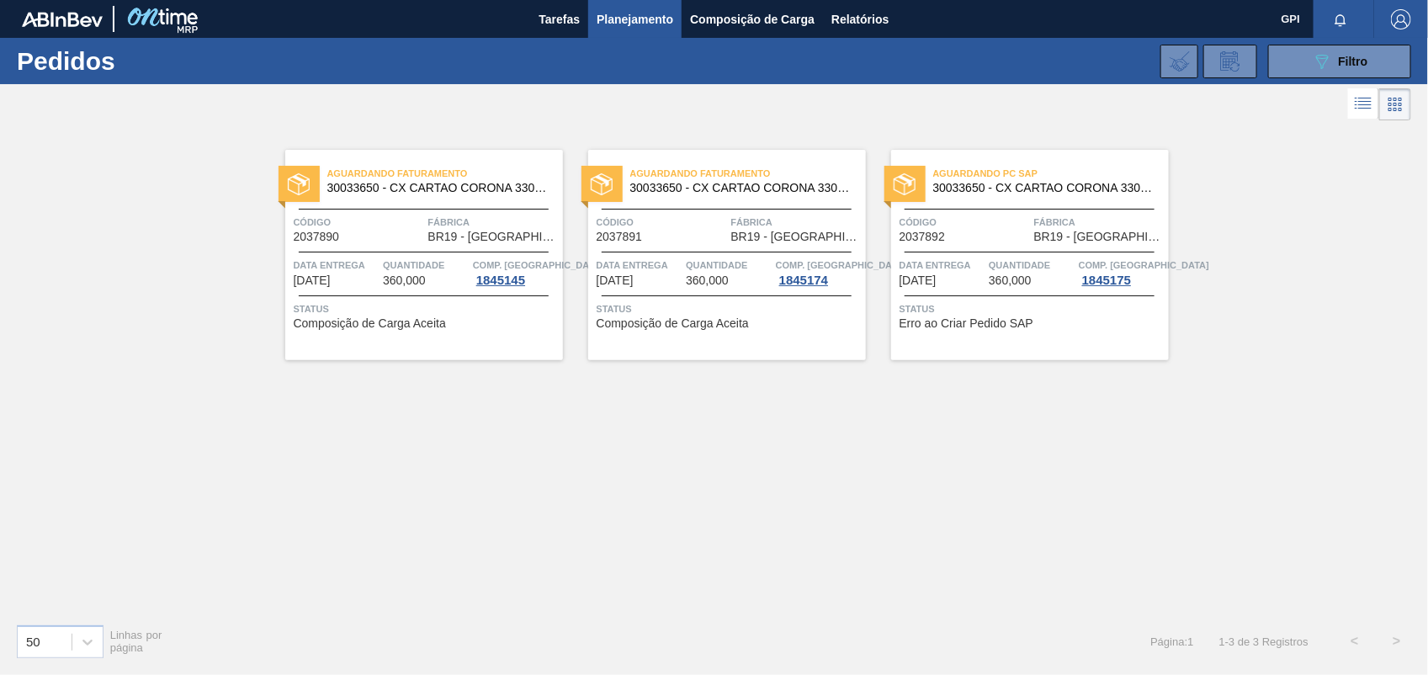
click at [939, 234] on span "2037892" at bounding box center [922, 237] width 46 height 13
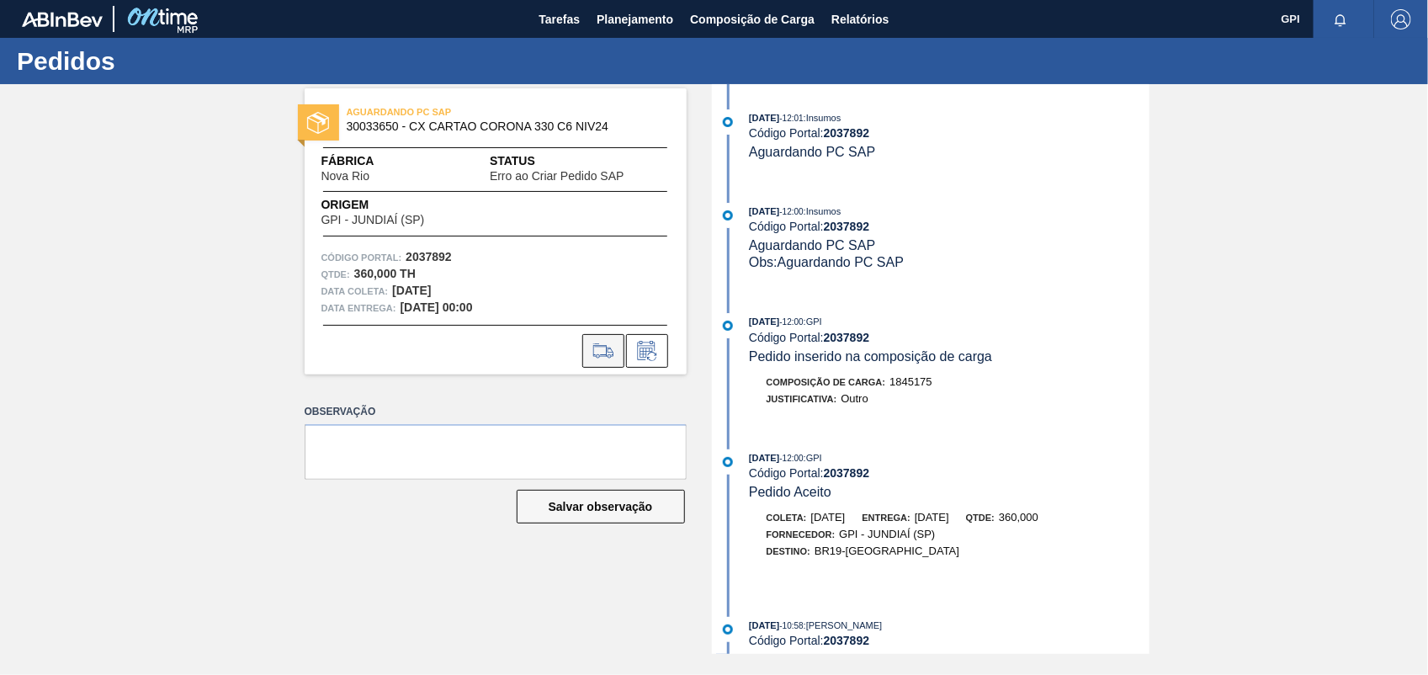
click at [608, 355] on icon at bounding box center [603, 351] width 27 height 20
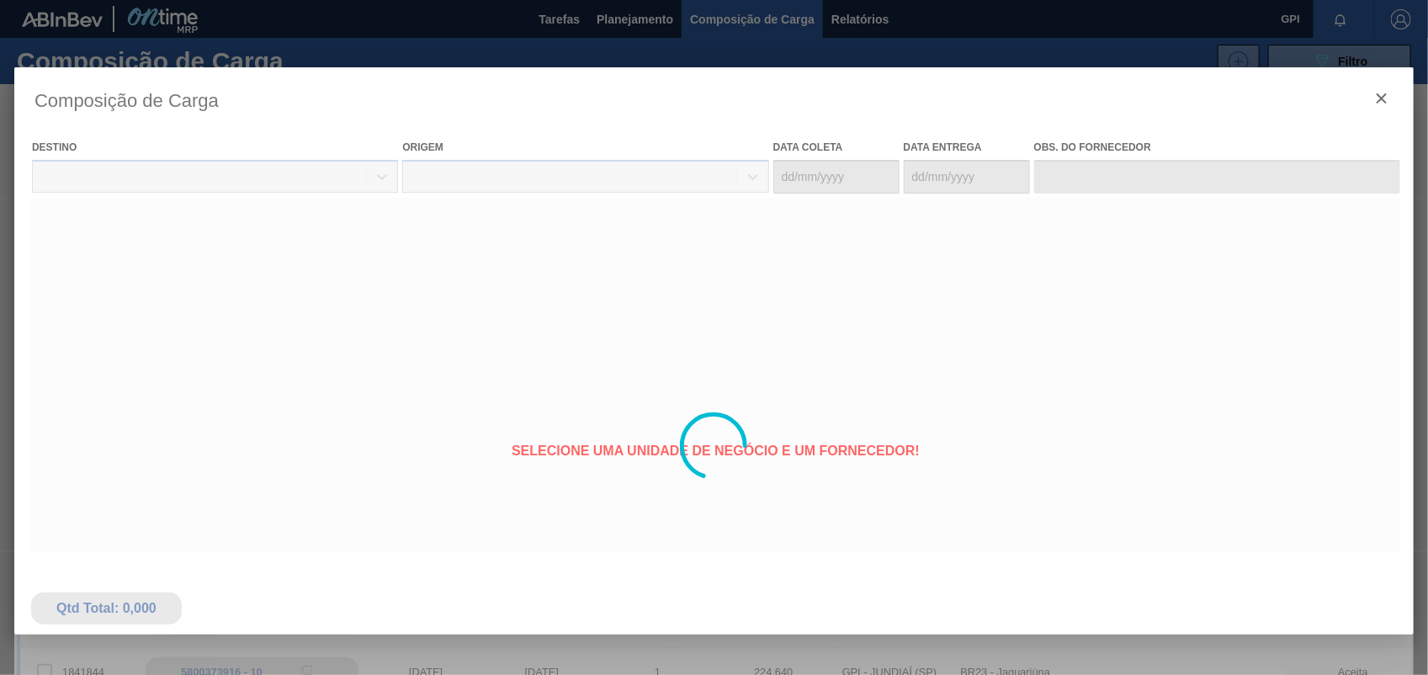
type coleta "[DATE]"
type entrega "15/10/2025"
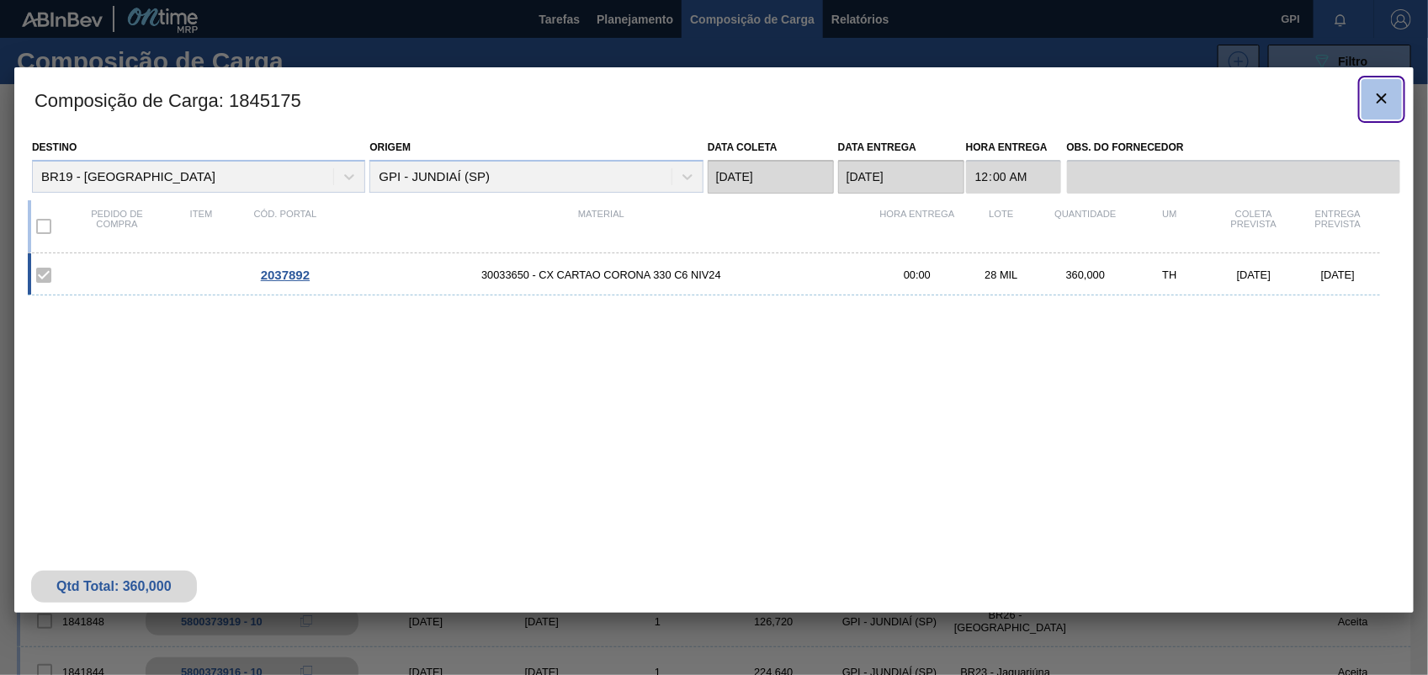
click at [1371, 98] on icon "botão de ícone" at bounding box center [1381, 98] width 20 height 20
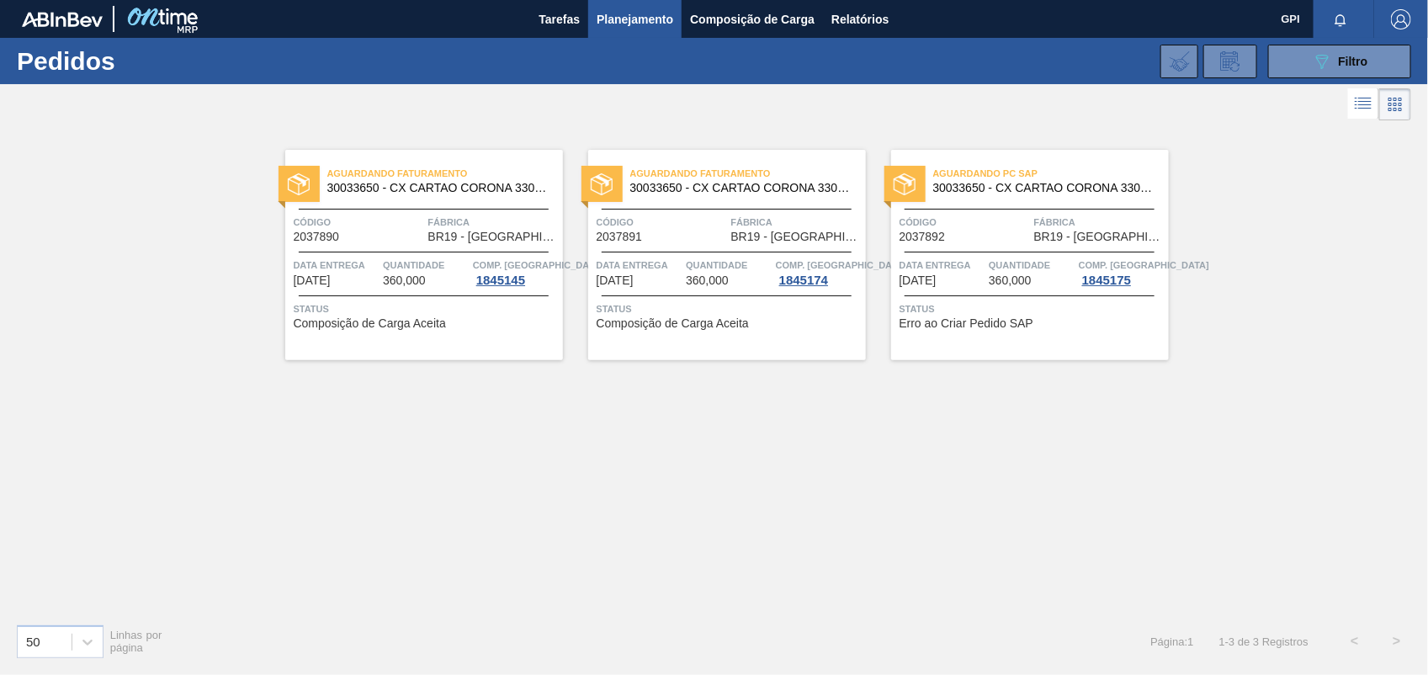
click at [959, 234] on div "Código 2037892" at bounding box center [964, 228] width 130 height 29
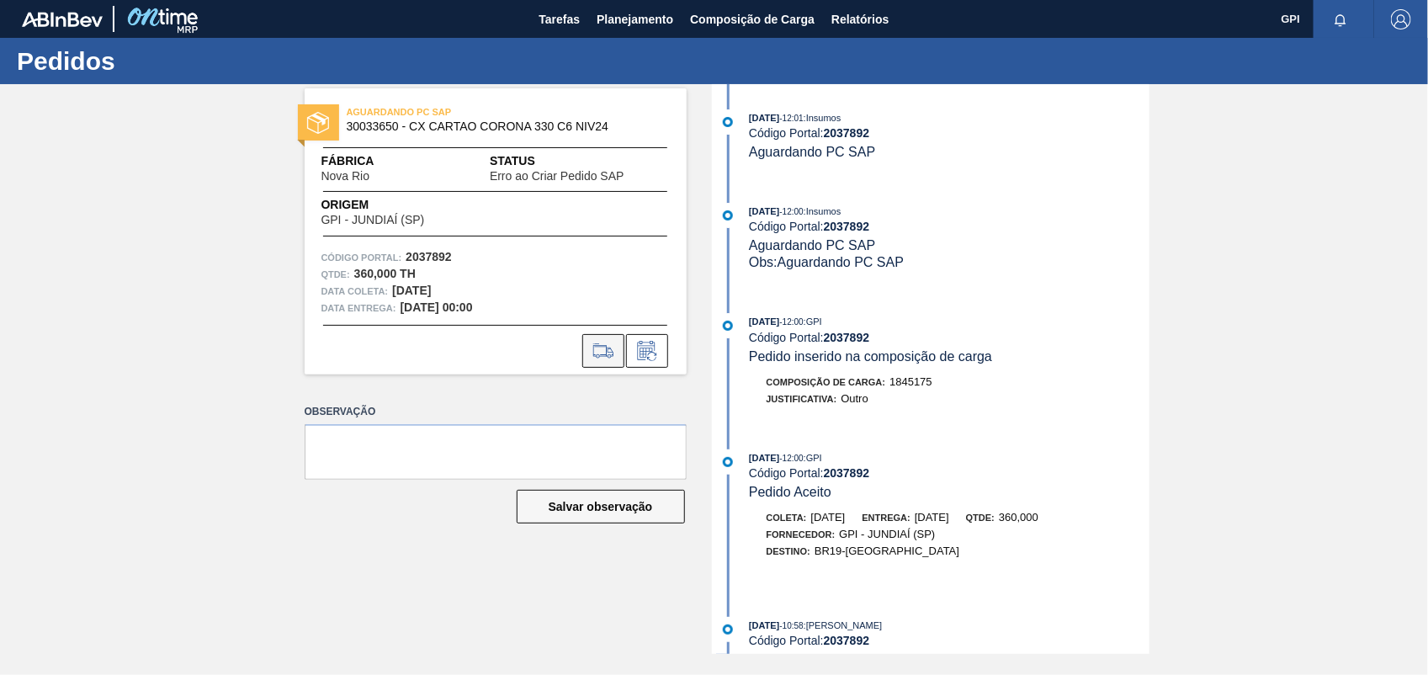
click at [607, 358] on icon at bounding box center [603, 351] width 27 height 20
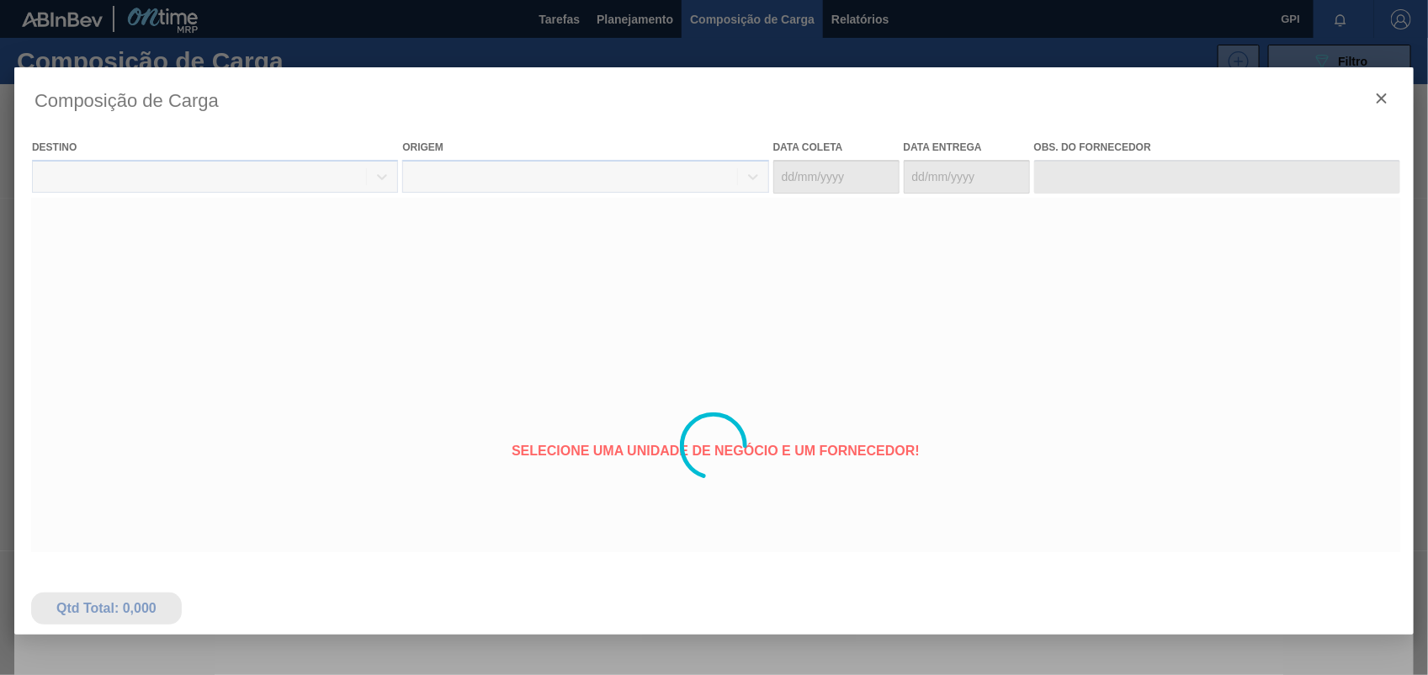
type coleta "13/10/2025"
type entrega "15/10/2025"
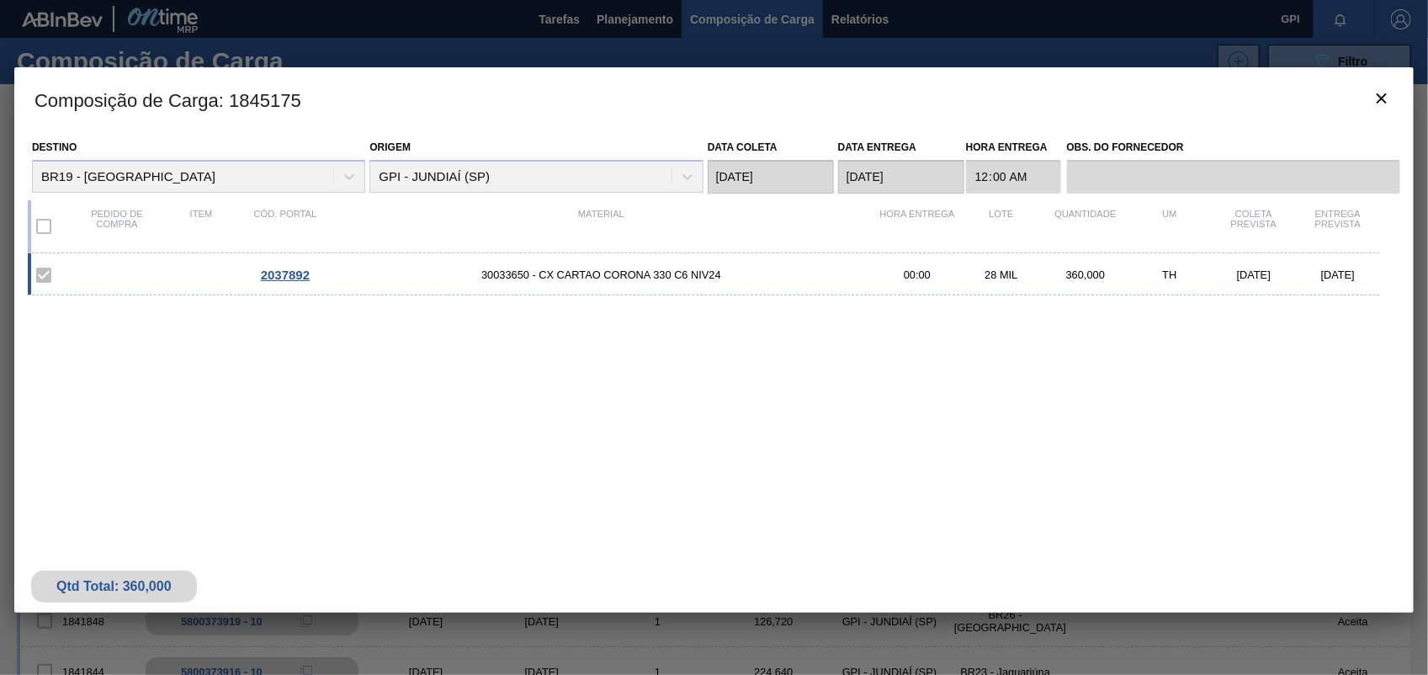
click at [1394, 119] on h3 "Composição de Carga : 1845175" at bounding box center [713, 99] width 1399 height 64
click at [1377, 97] on icon "botão de ícone" at bounding box center [1381, 98] width 20 height 20
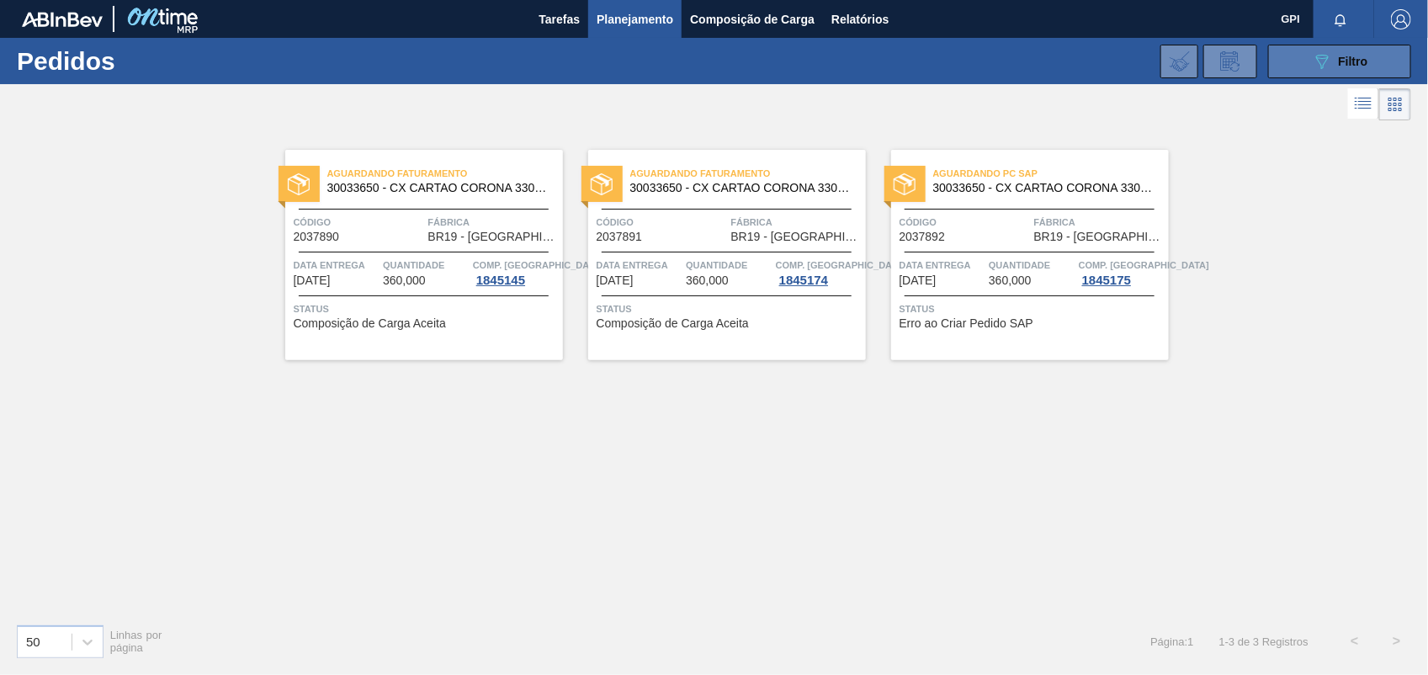
click at [1355, 67] on div "089F7B8B-B2A5-4AFE-B5C0-19BA573D28AC Filtro" at bounding box center [1340, 61] width 56 height 20
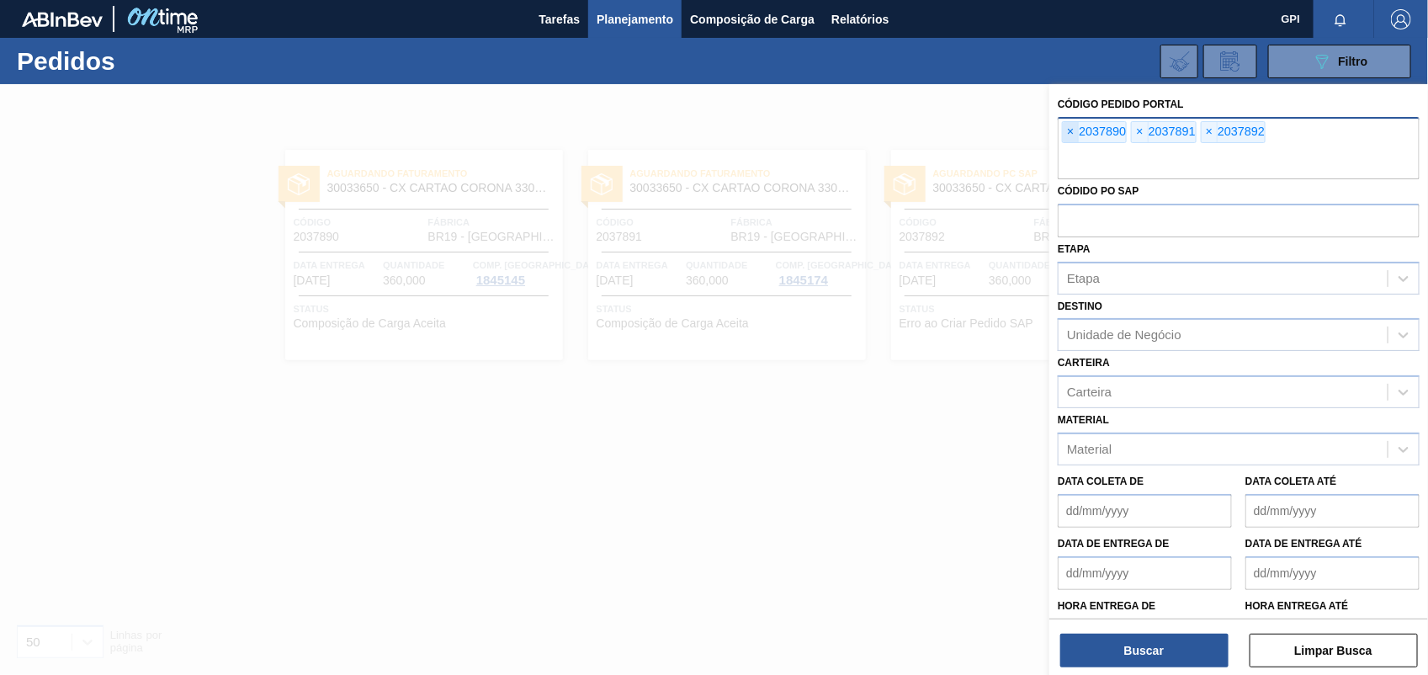
click at [1074, 131] on span "×" at bounding box center [1071, 132] width 16 height 20
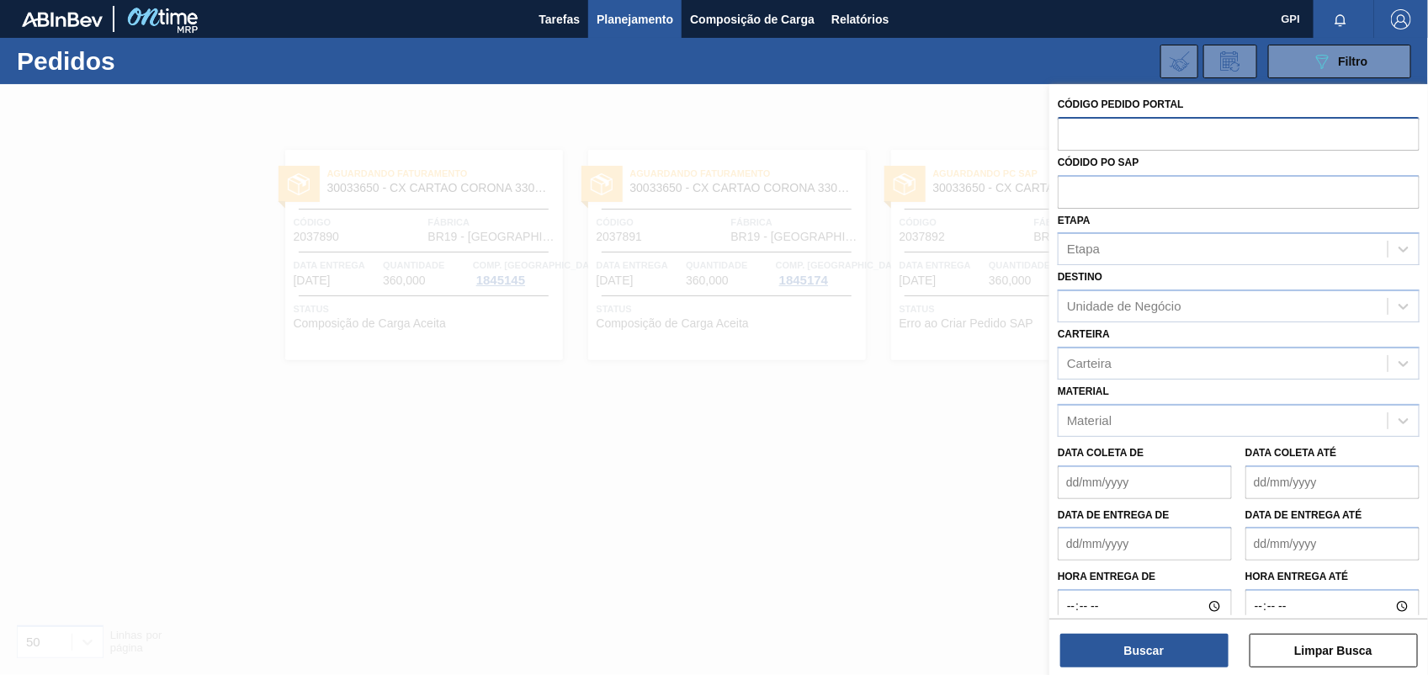
paste input "2037894"
type input "2037894"
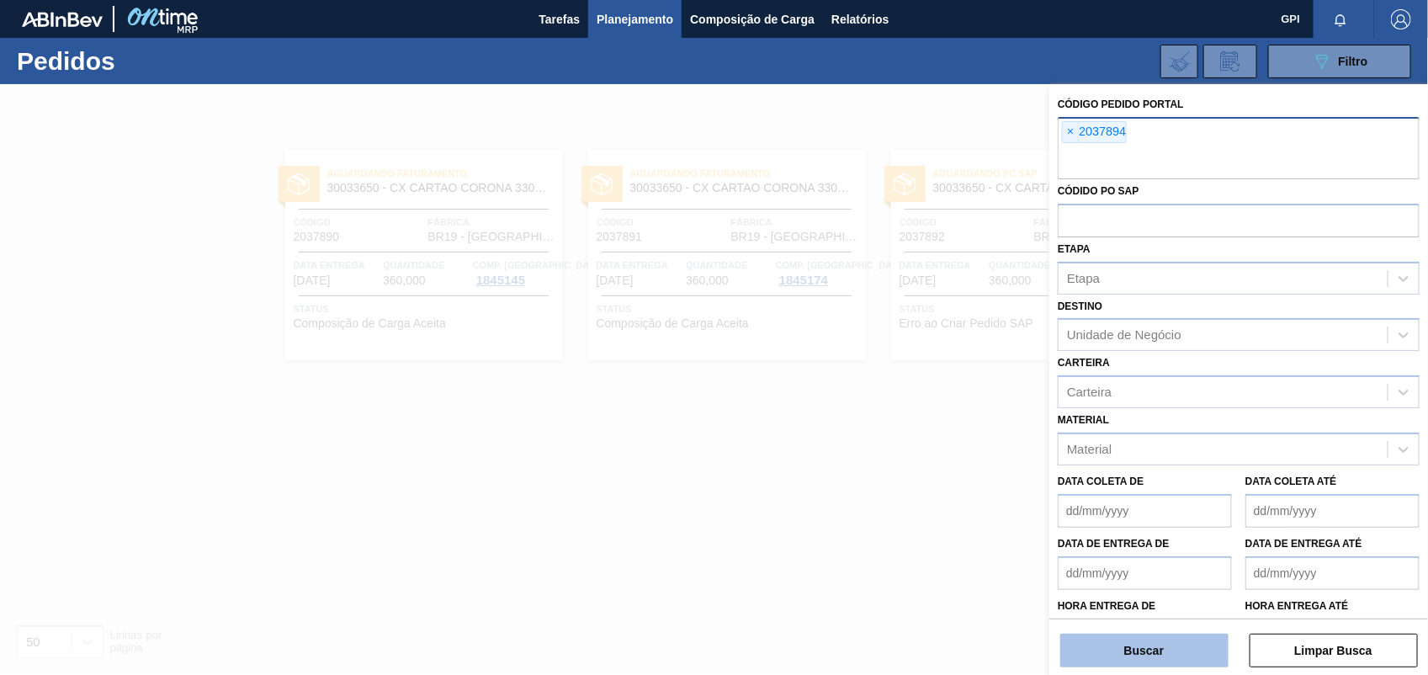
click at [1196, 661] on button "Buscar" at bounding box center [1144, 651] width 168 height 34
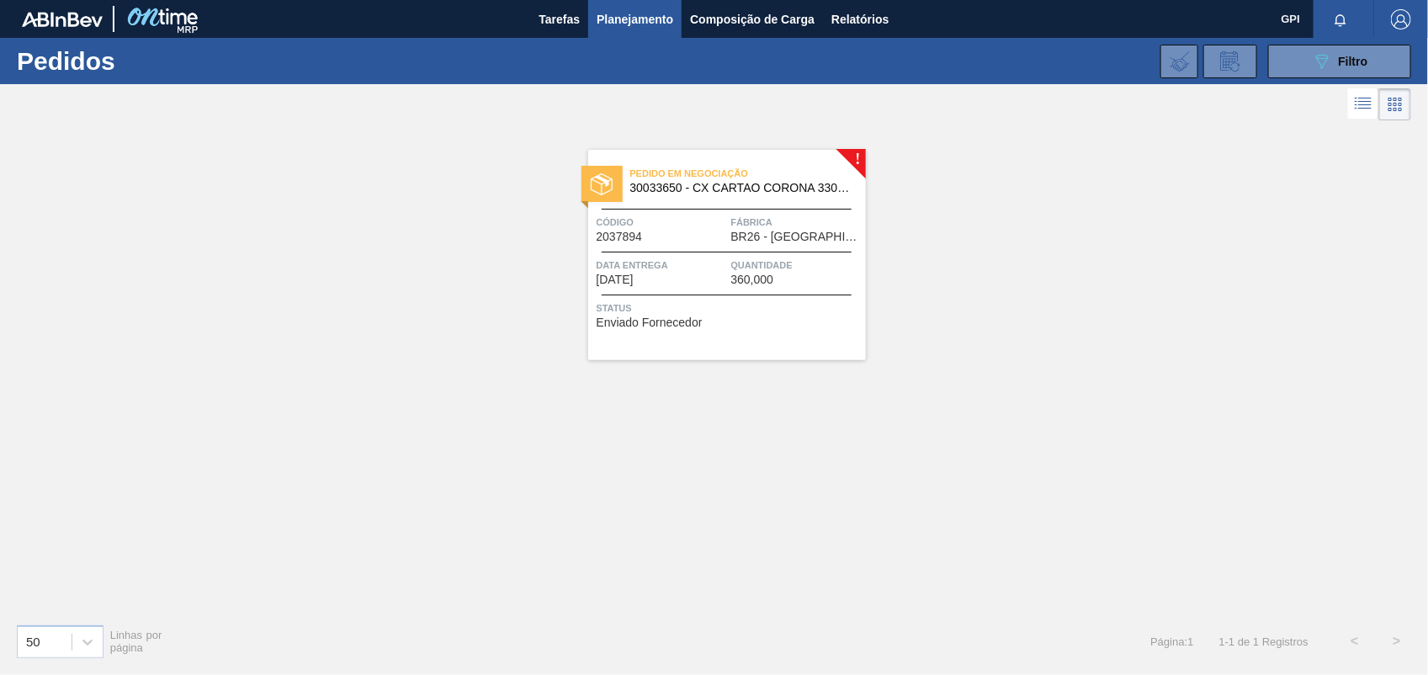
click at [703, 263] on span "Data entrega" at bounding box center [662, 265] width 130 height 17
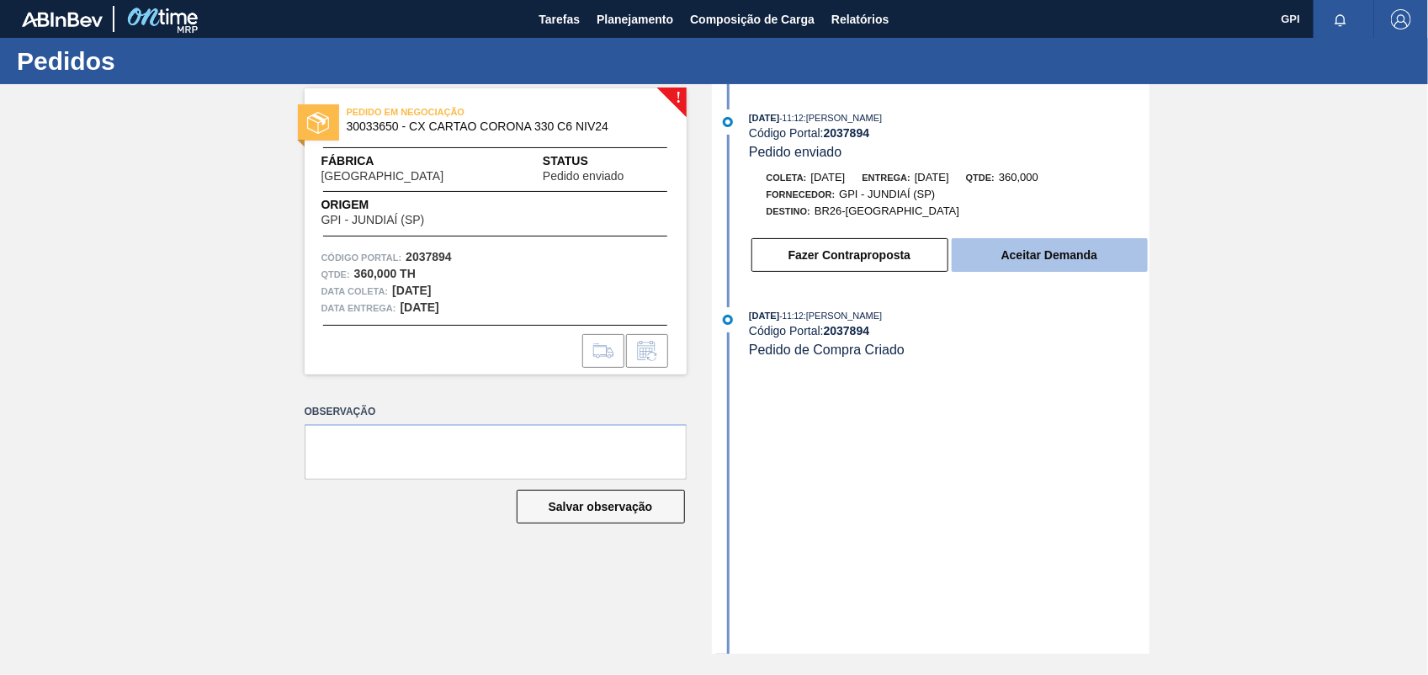
click at [1016, 266] on button "Aceitar Demanda" at bounding box center [1050, 255] width 196 height 34
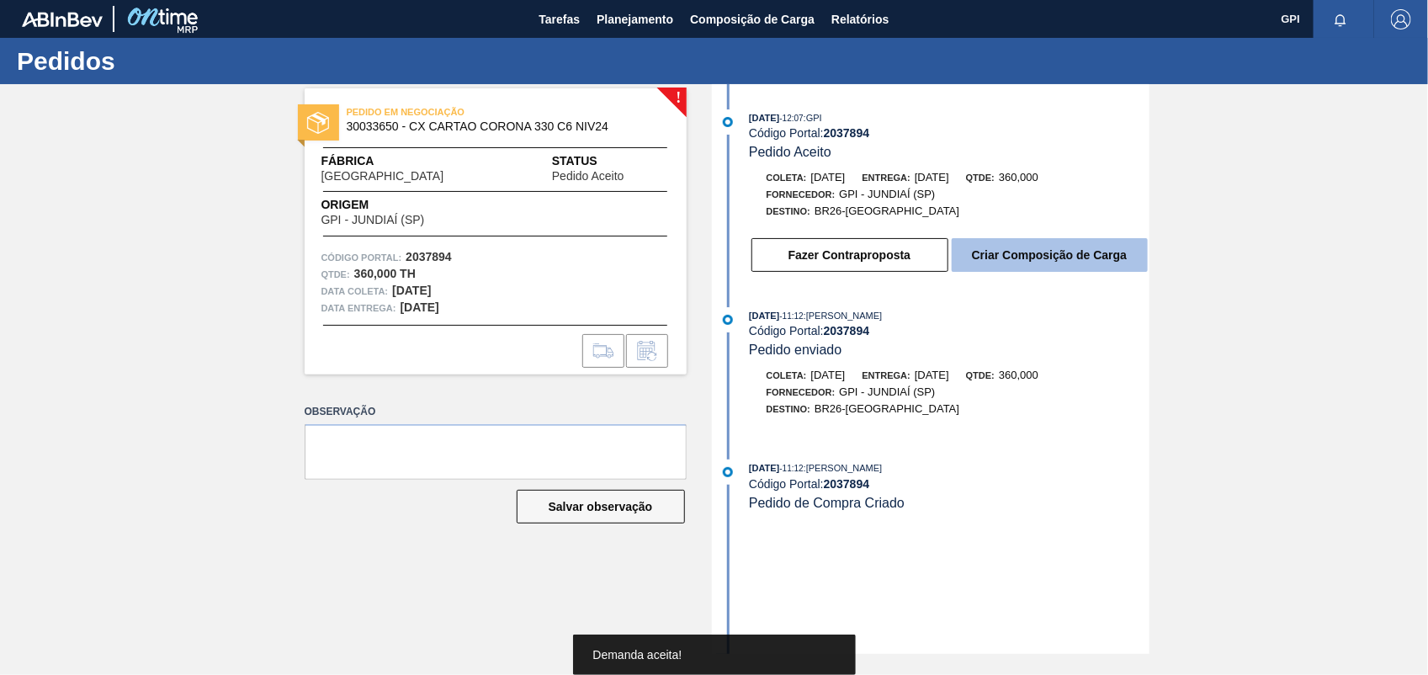
click at [1006, 272] on button "Criar Composição de Carga" at bounding box center [1050, 255] width 196 height 34
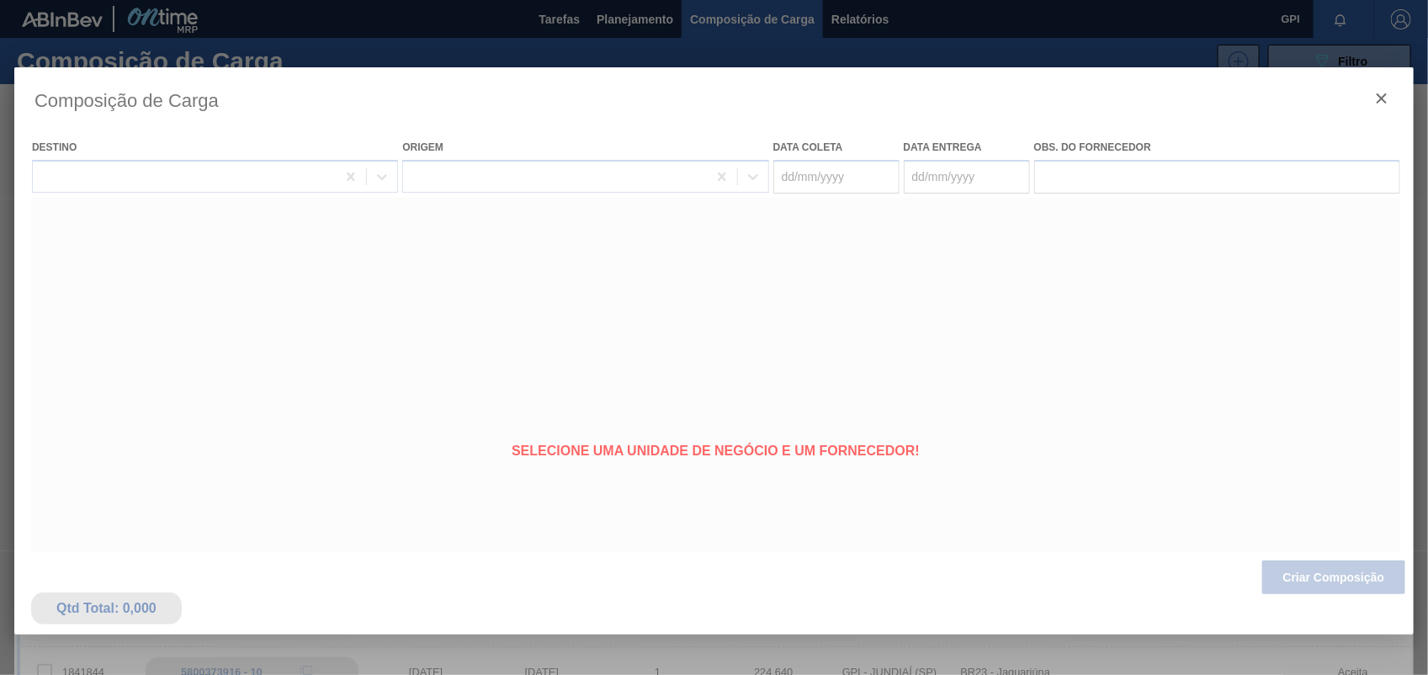
type coleta "02/10/2025"
type entrega "03/10/2025"
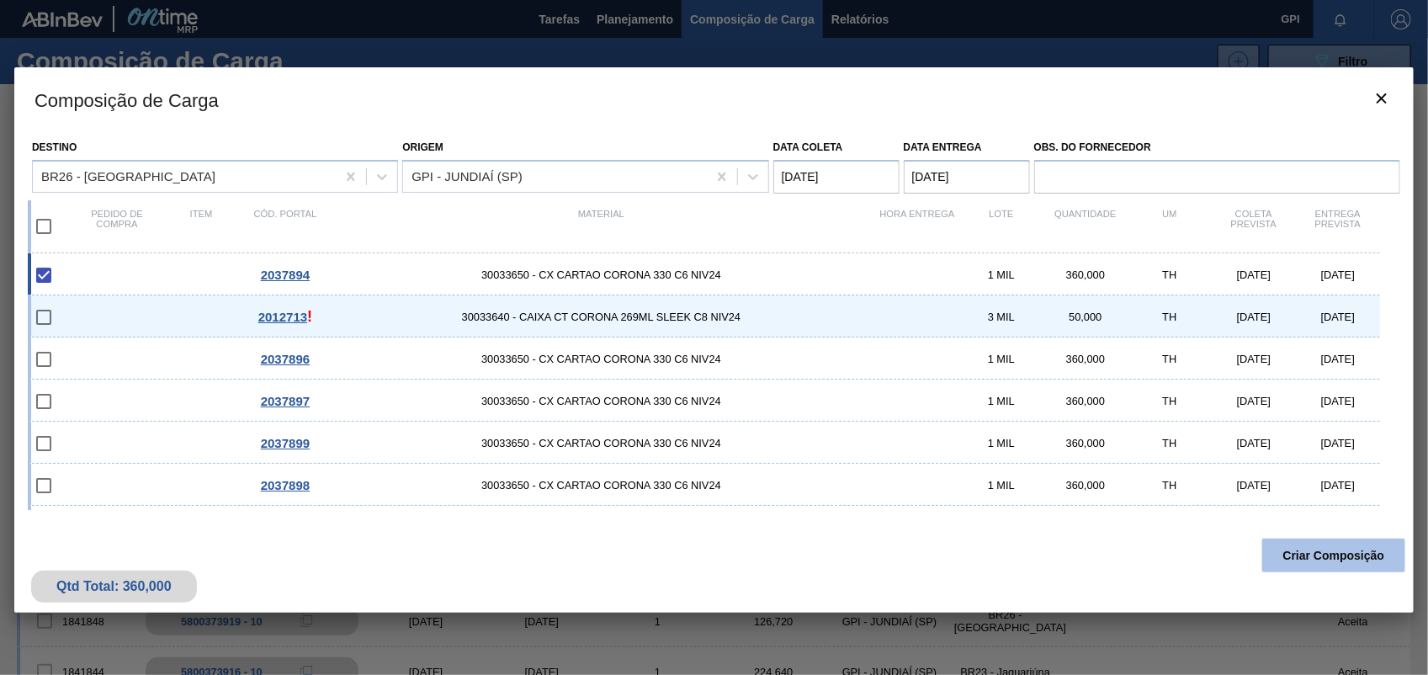
click at [1335, 551] on button "Criar Composição" at bounding box center [1333, 556] width 143 height 34
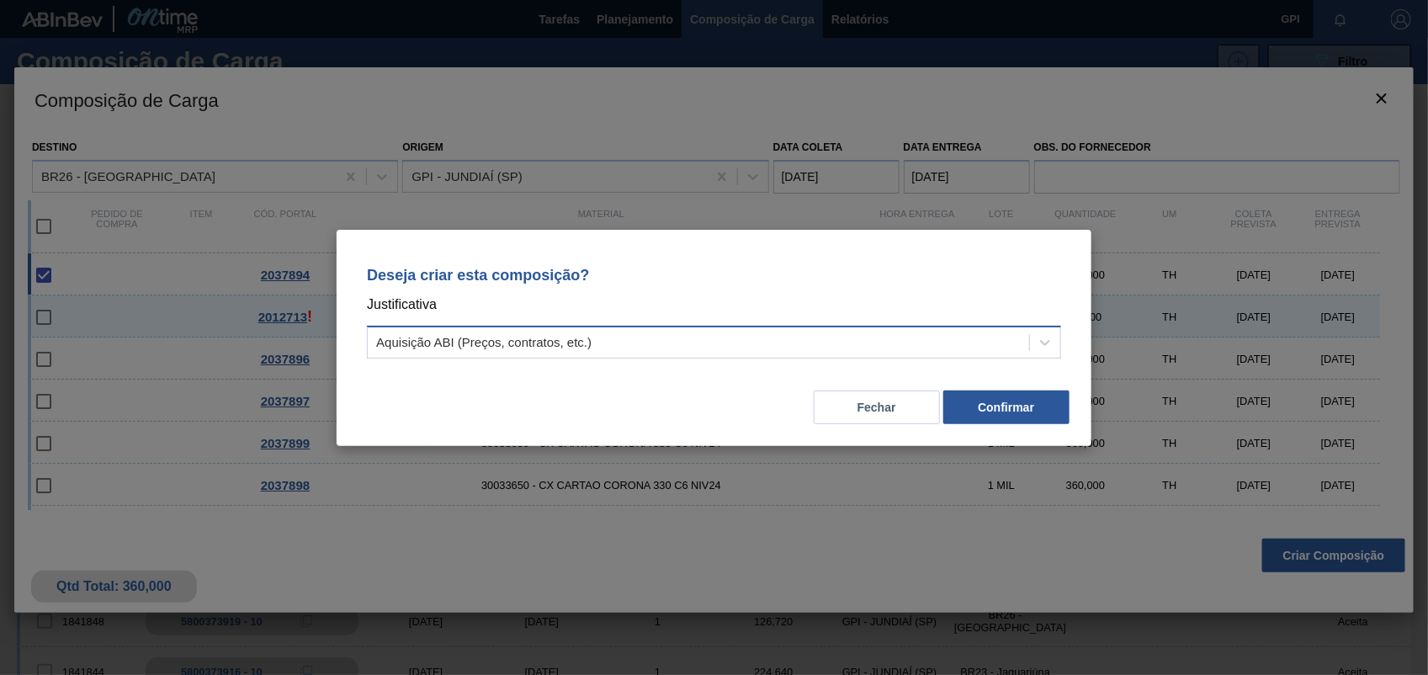
drag, startPoint x: 1043, startPoint y: 334, endPoint x: 1018, endPoint y: 343, distance: 26.9
click at [1043, 334] on icon at bounding box center [1045, 342] width 17 height 17
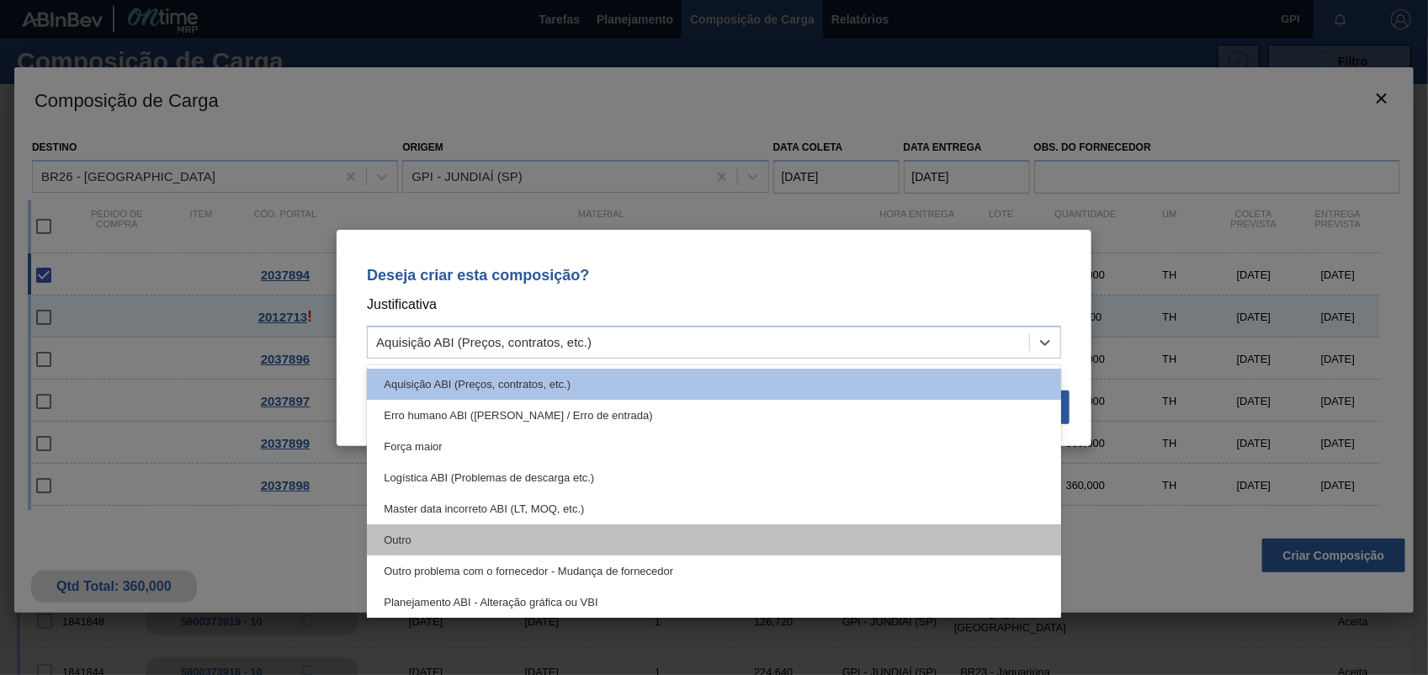
click at [556, 544] on div "Outro" at bounding box center [714, 539] width 694 height 31
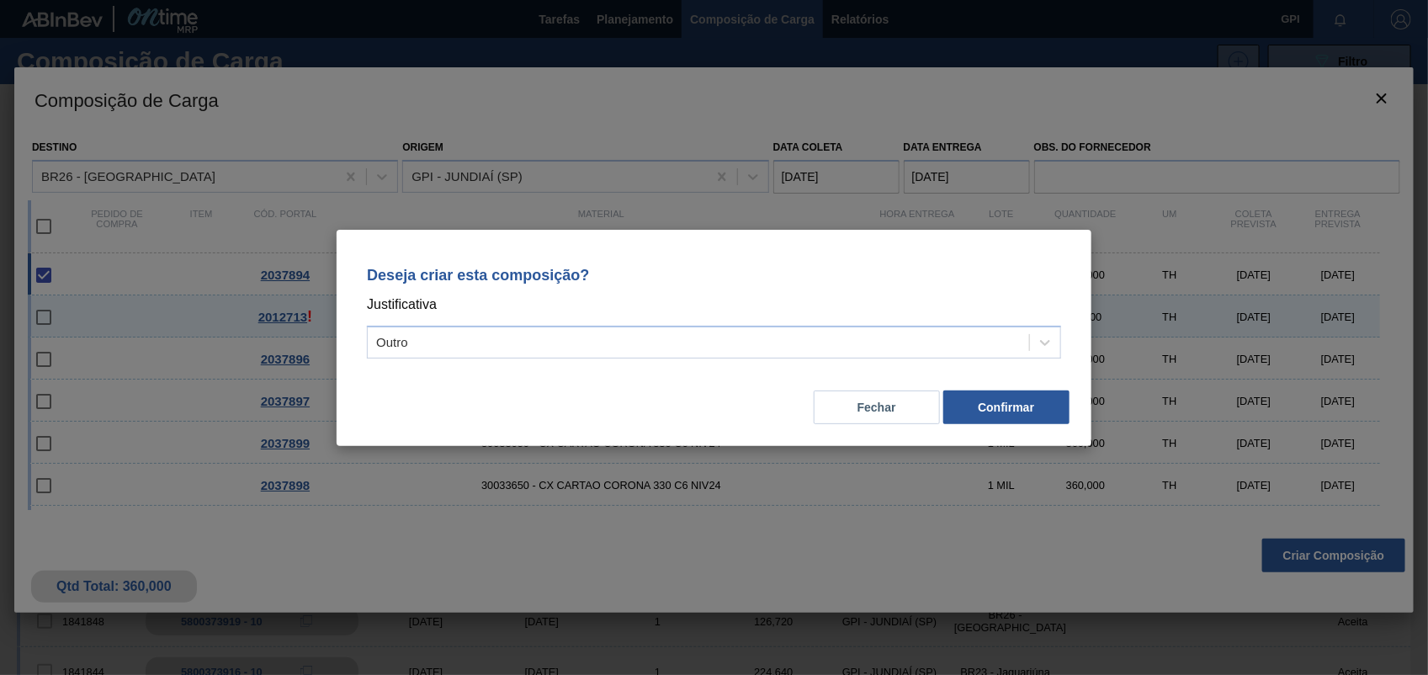
click at [1016, 380] on div "Fechar Confirmar" at bounding box center [714, 397] width 714 height 57
click at [1011, 405] on button "Confirmar" at bounding box center [1006, 407] width 126 height 34
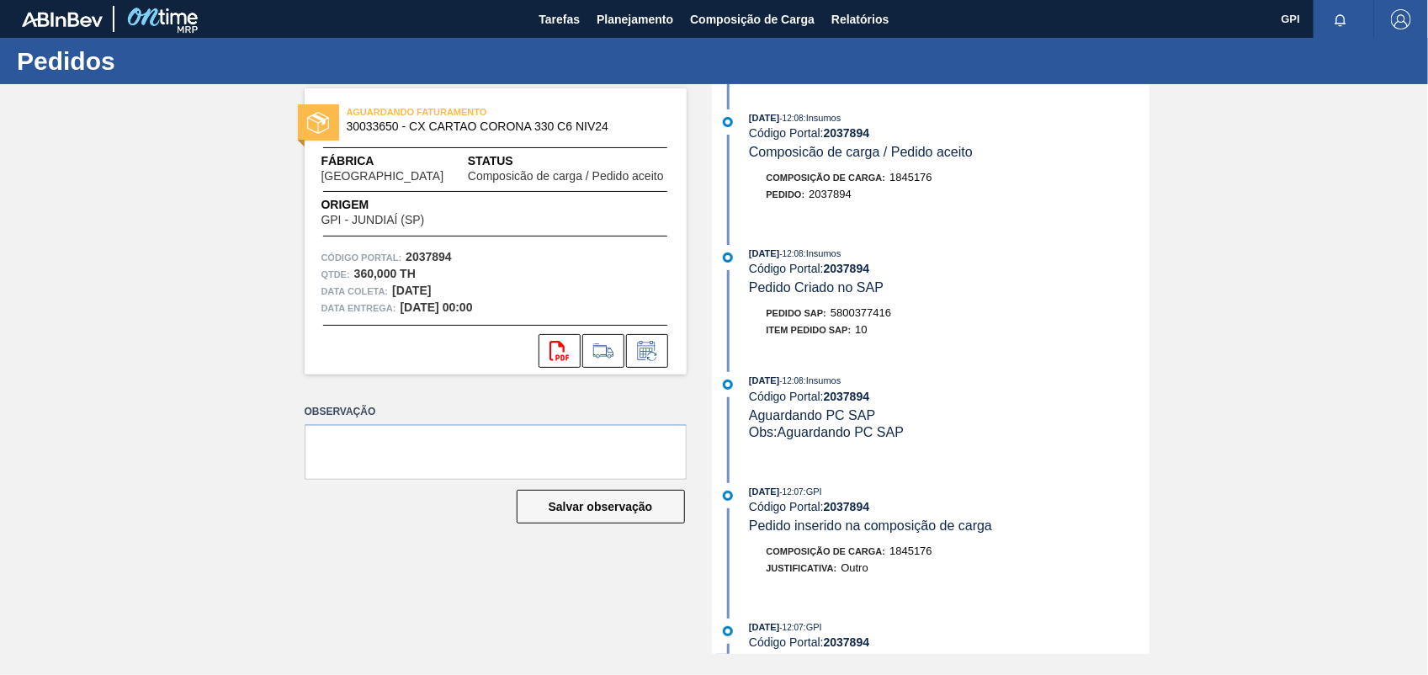
click at [840, 316] on span "5800377416" at bounding box center [860, 312] width 61 height 13
click at [863, 313] on span "5800377416" at bounding box center [860, 312] width 61 height 13
copy span "5800377416"
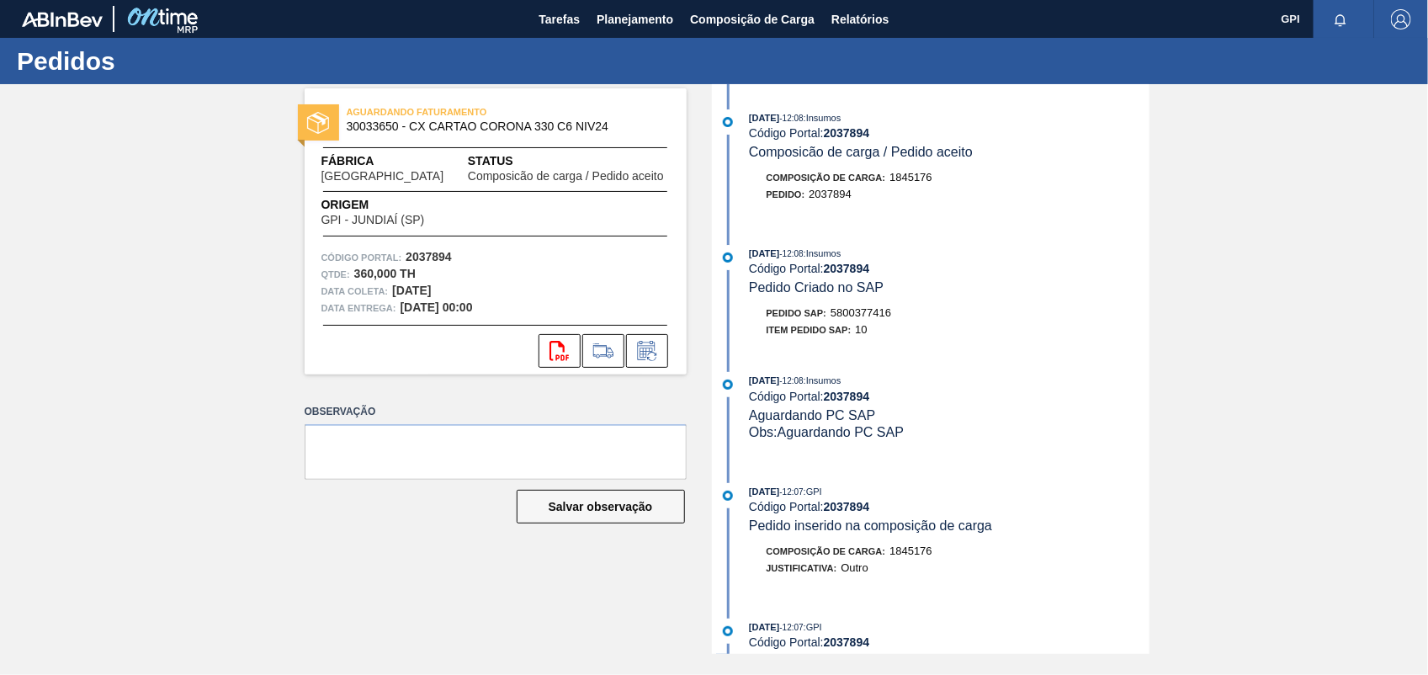
click at [427, 253] on strong "2037894" at bounding box center [429, 256] width 46 height 13
copy strong "2037894"
click at [561, 349] on icon "svg{fill:#ff0000}" at bounding box center [559, 351] width 20 height 20
click at [1300, 459] on div "AGUARDANDO FATURAMENTO 30033650 - CX CARTAO CORONA 330 C6 NIV24 Fábrica Uberlân…" at bounding box center [714, 369] width 1428 height 570
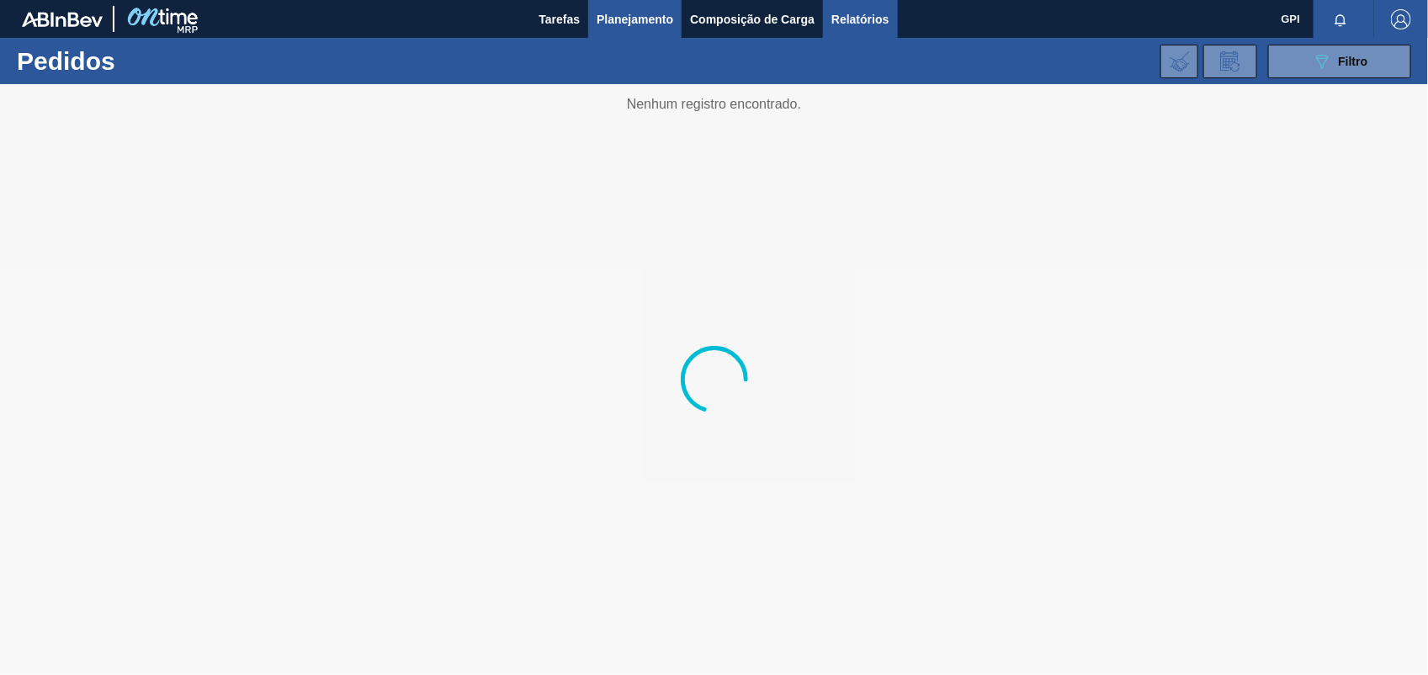
click at [897, 11] on button "Relatórios" at bounding box center [860, 19] width 74 height 38
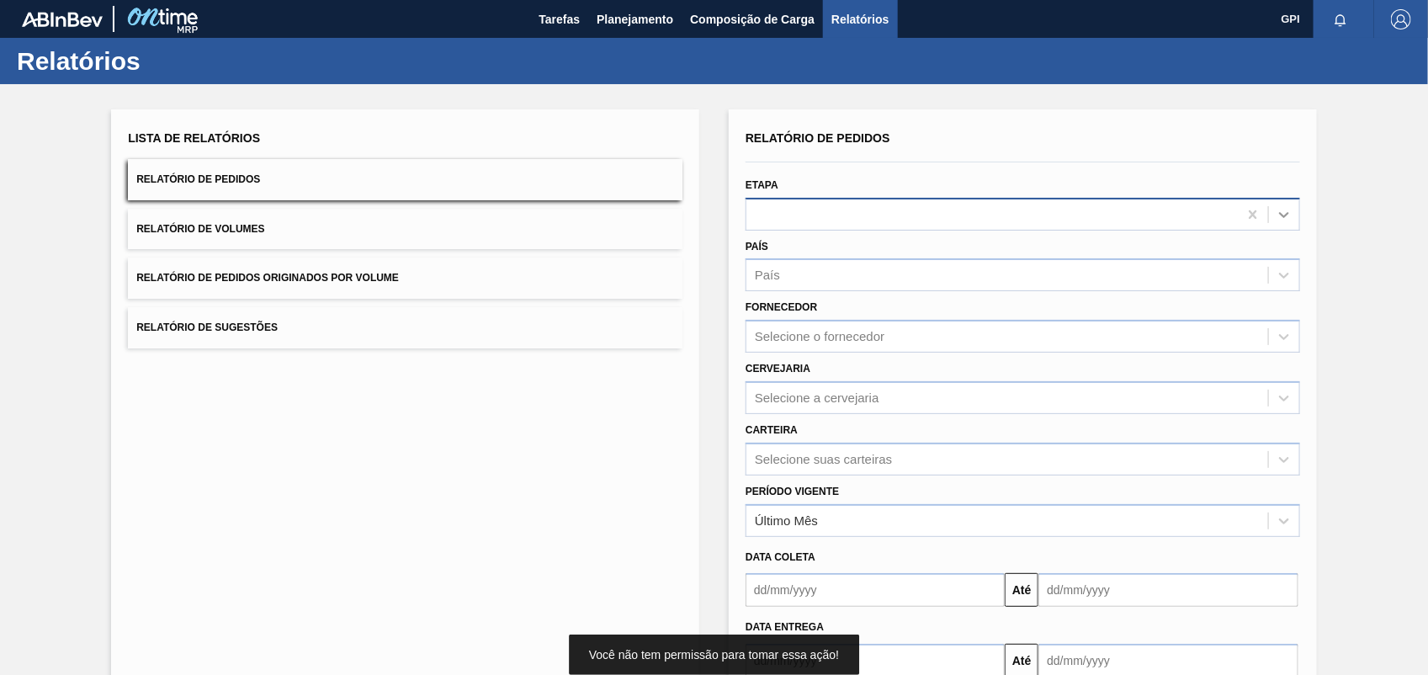
click at [1297, 210] on div at bounding box center [1284, 214] width 30 height 30
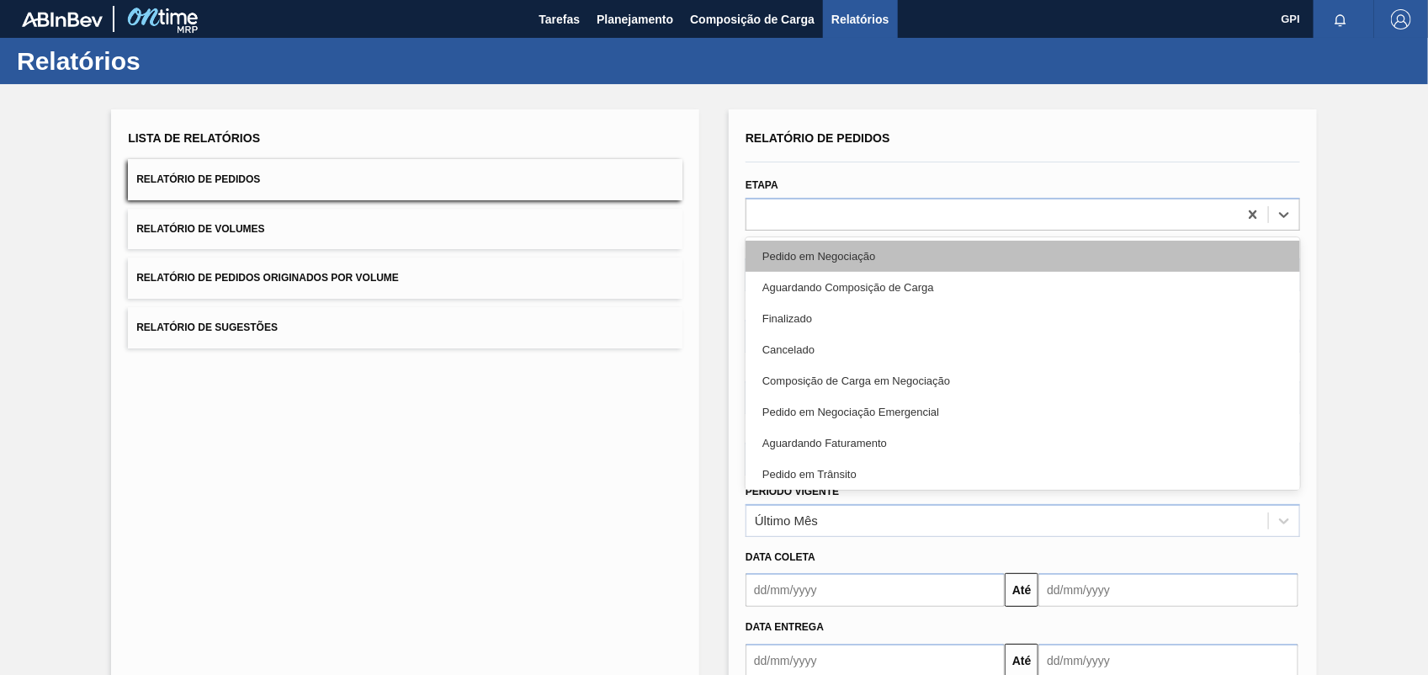
click at [909, 249] on div "Pedido em Negociação" at bounding box center [1022, 256] width 554 height 31
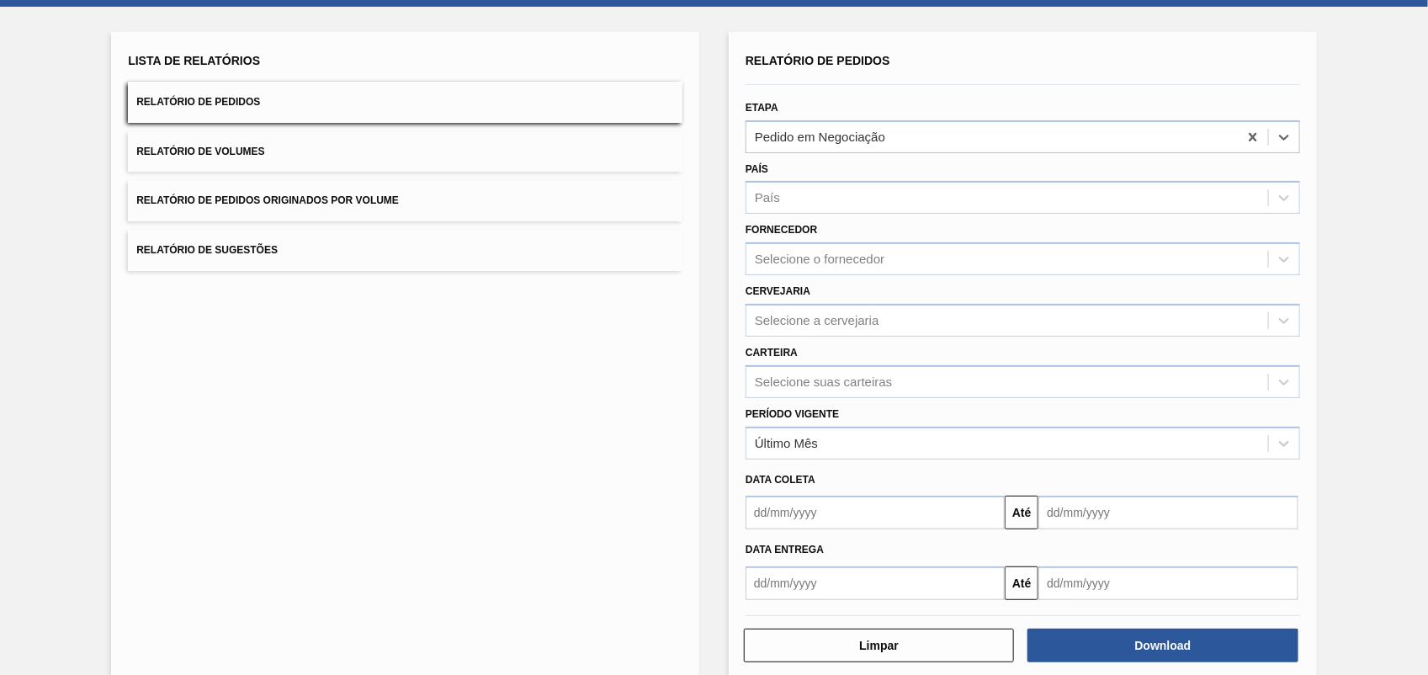
scroll to position [101, 0]
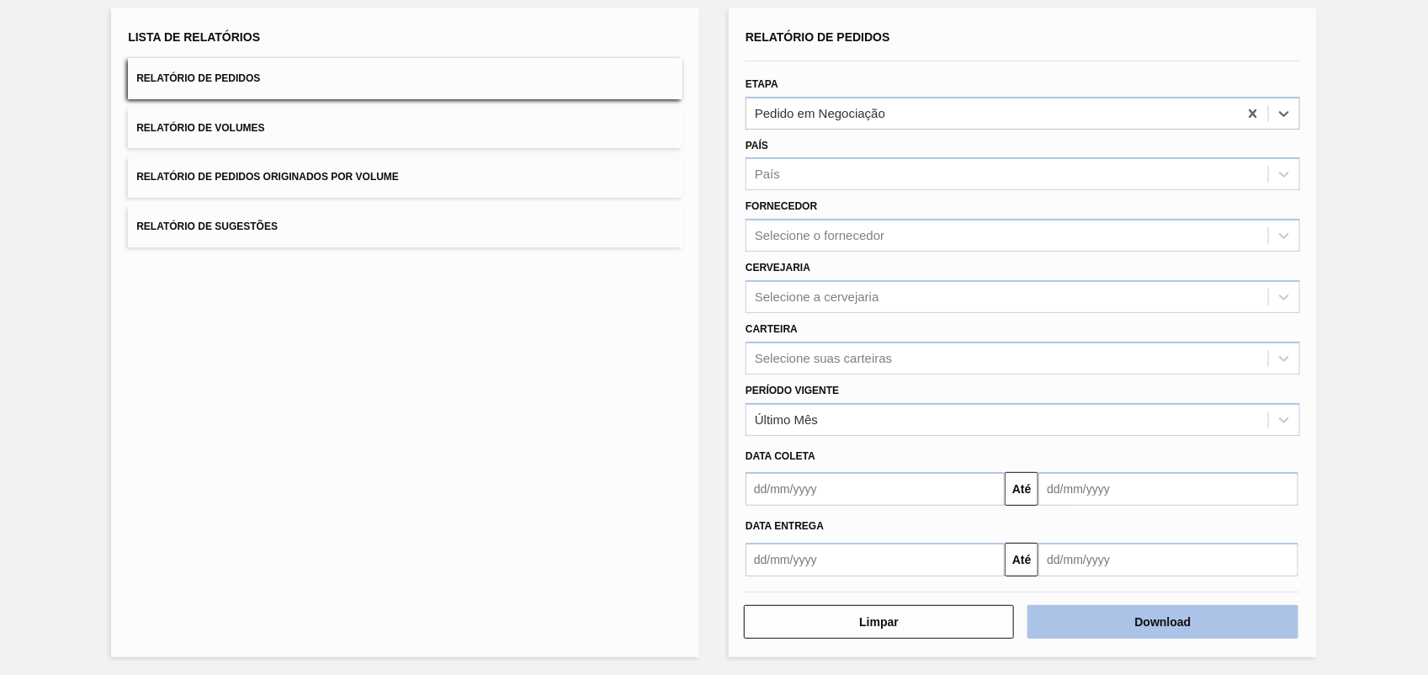
click at [1146, 633] on button "Download" at bounding box center [1162, 622] width 270 height 34
click at [1165, 621] on button "Download" at bounding box center [1162, 622] width 270 height 34
